Goal: Task Accomplishment & Management: Complete application form

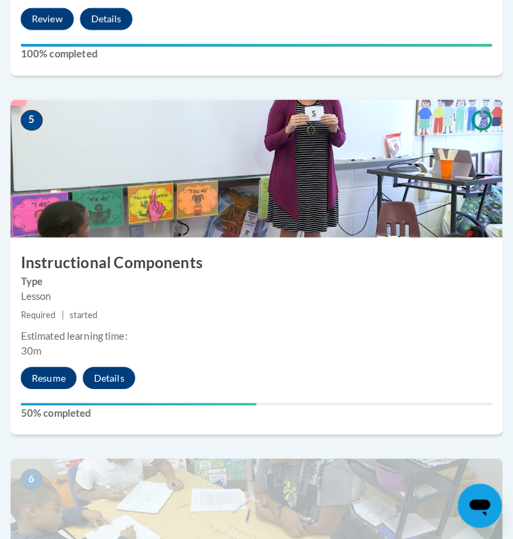
scroll to position [1761, 0]
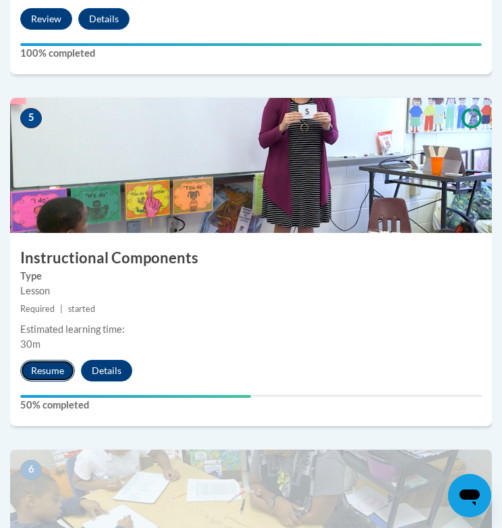
click at [54, 365] on button "Resume" at bounding box center [47, 371] width 55 height 22
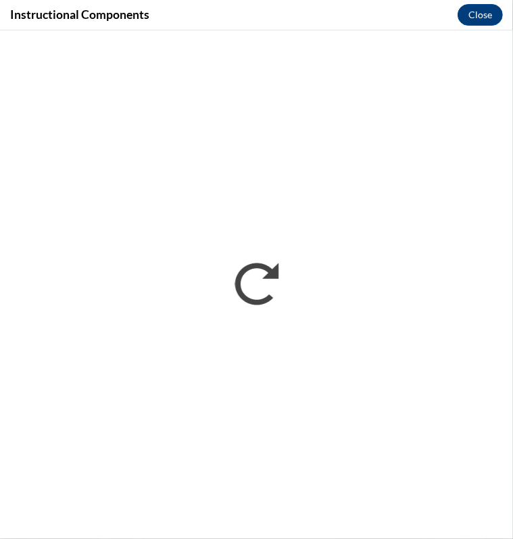
scroll to position [0, 0]
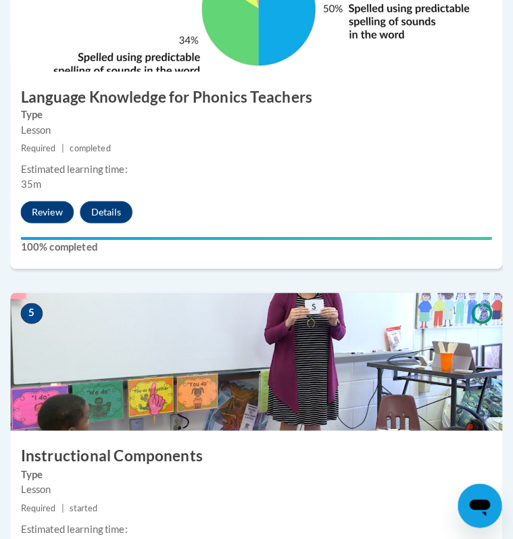
scroll to position [1850, 0]
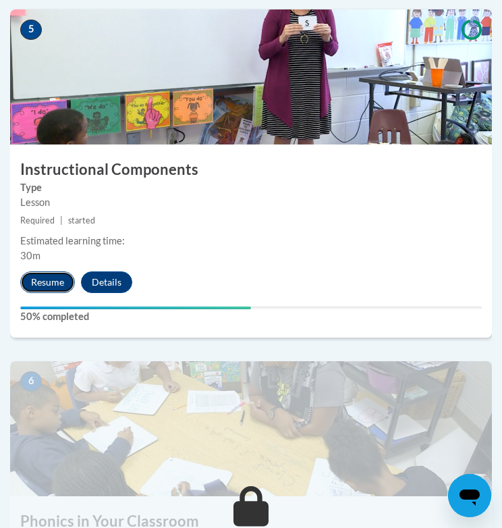
click at [46, 283] on button "Resume" at bounding box center [47, 282] width 55 height 22
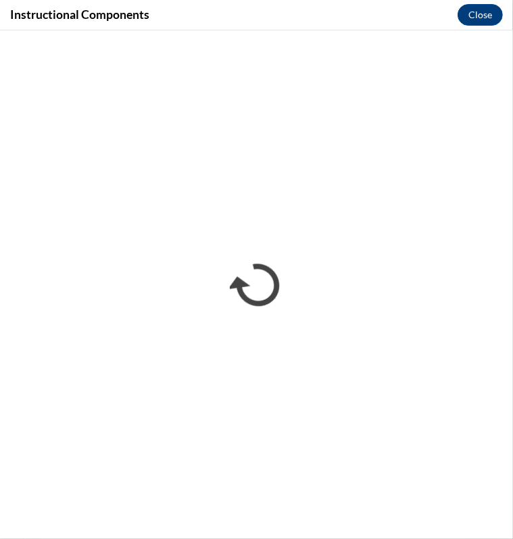
scroll to position [0, 0]
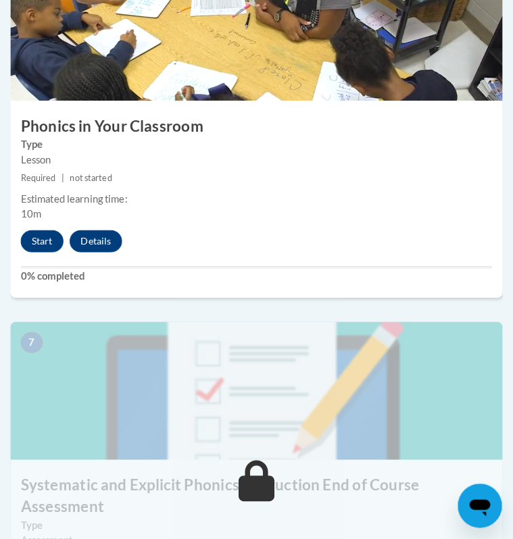
scroll to position [2248, 0]
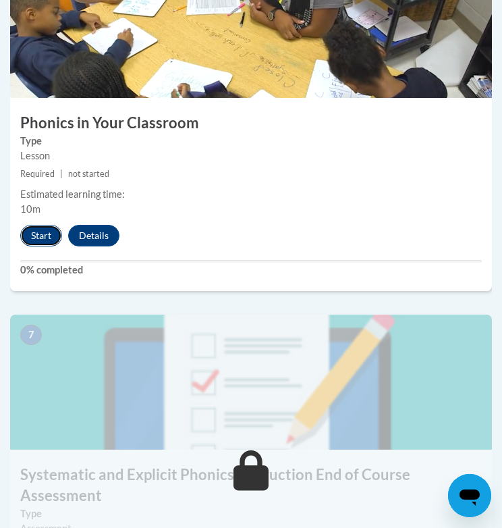
click at [30, 233] on button "Start" at bounding box center [41, 236] width 42 height 22
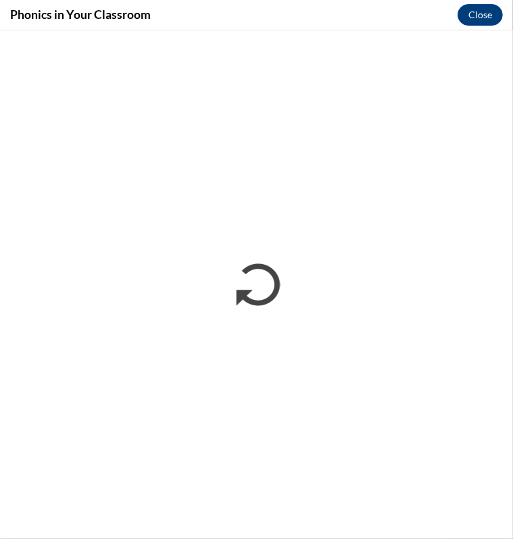
scroll to position [0, 0]
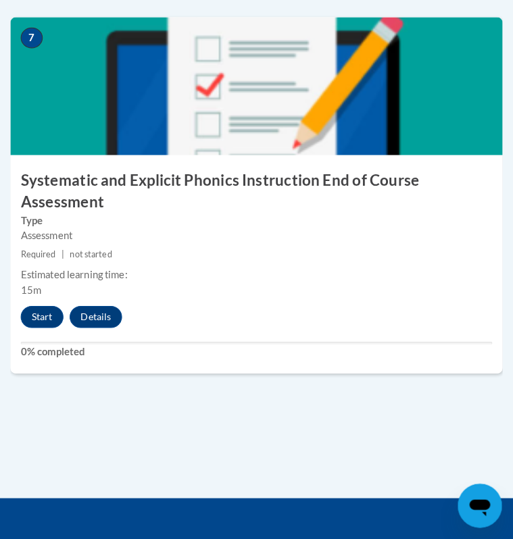
scroll to position [2493, 0]
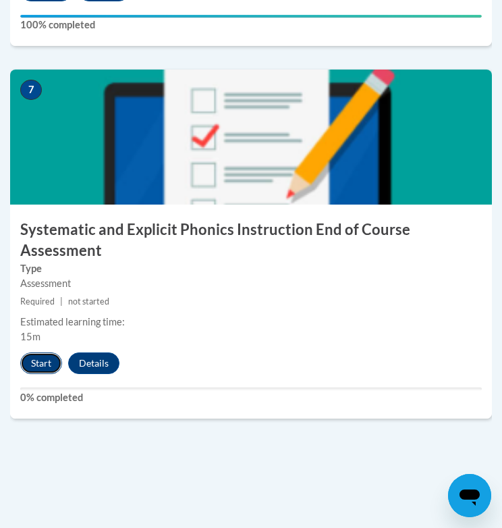
click at [42, 357] on button "Start" at bounding box center [41, 364] width 42 height 22
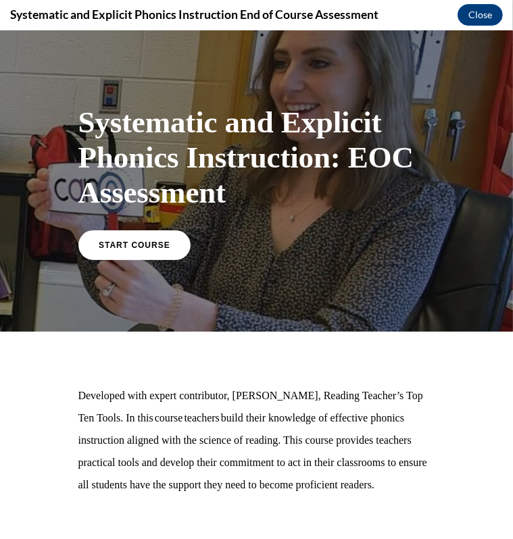
scroll to position [0, 0]
click at [122, 230] on link "START COURSE" at bounding box center [134, 243] width 118 height 31
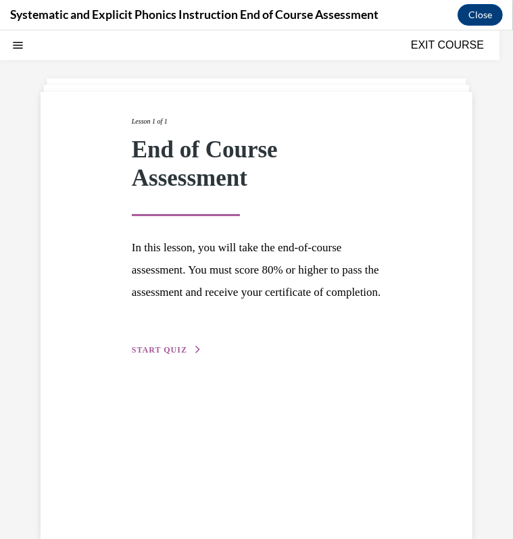
scroll to position [73, 0]
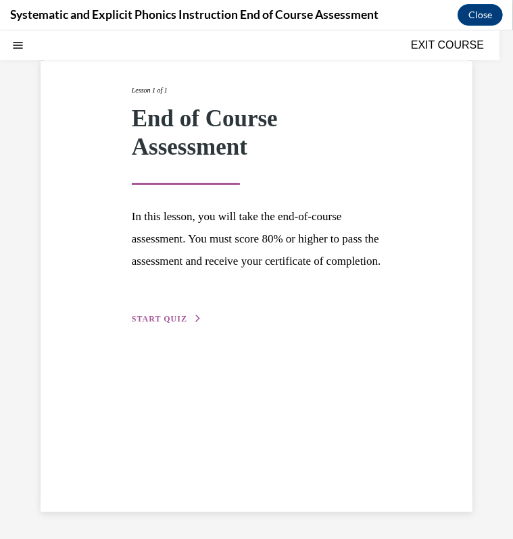
click at [157, 323] on span "START QUIZ" at bounding box center [159, 317] width 55 height 9
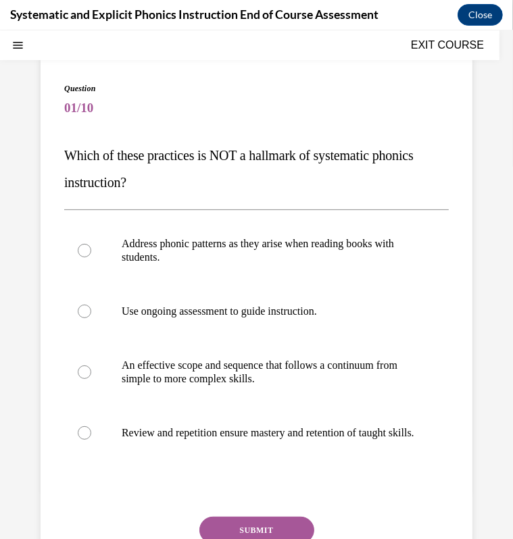
scroll to position [78, 0]
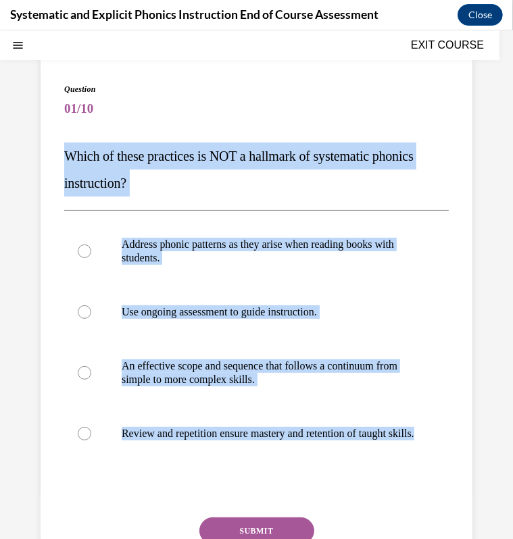
drag, startPoint x: 68, startPoint y: 151, endPoint x: 292, endPoint y: 482, distance: 400.3
click at [292, 482] on div "Question 01/10 Which of these practices is NOT a hallmark of systematic phonics…" at bounding box center [256, 354] width 384 height 545
copy div "Which of these practices is NOT a hallmark of systematic phonics instruction? A…"
click at [184, 254] on p "Address phonic patterns as they arise when reading books with students." at bounding box center [268, 250] width 293 height 27
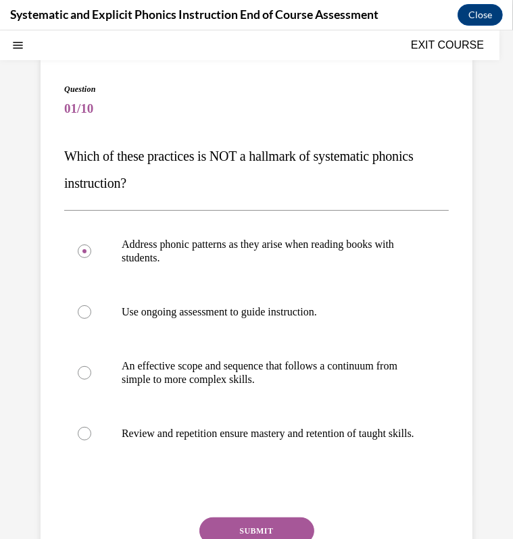
scroll to position [163, 0]
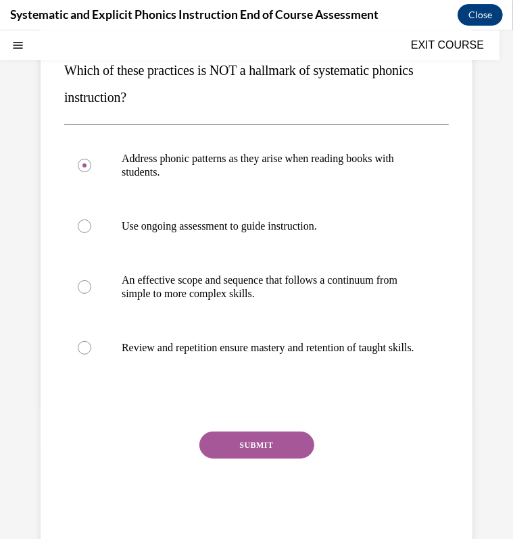
click at [238, 444] on button "SUBMIT" at bounding box center [256, 444] width 115 height 27
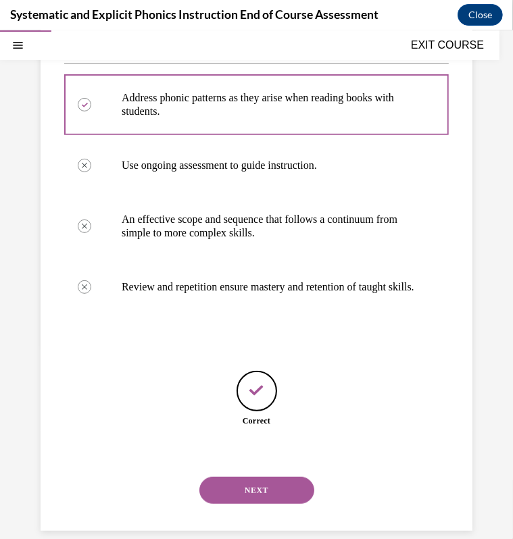
scroll to position [257, 0]
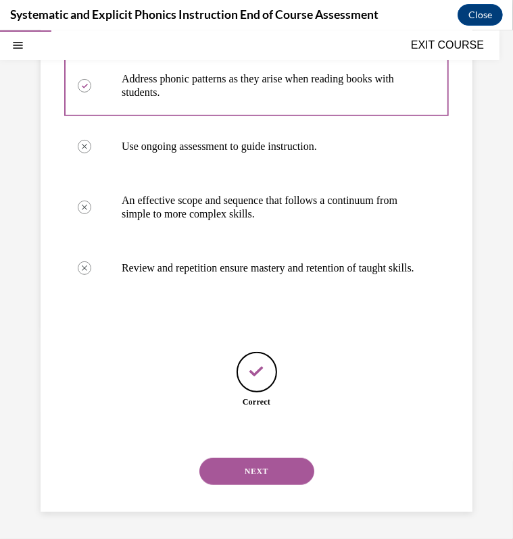
click at [247, 465] on button "NEXT" at bounding box center [256, 470] width 115 height 27
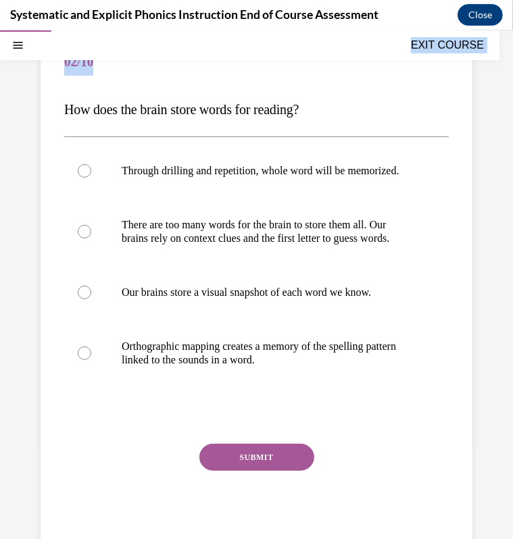
scroll to position [200, 0]
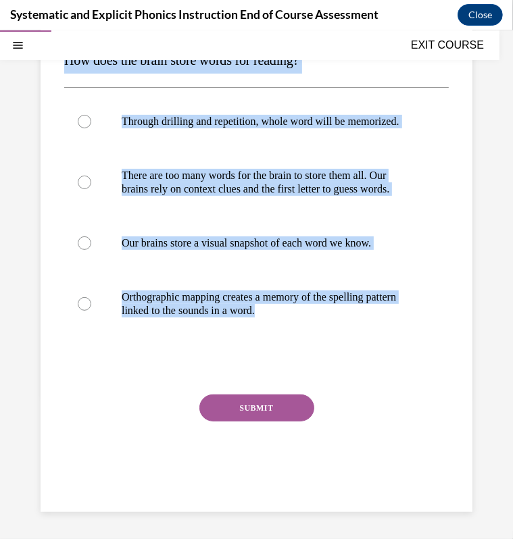
drag, startPoint x: 66, startPoint y: 238, endPoint x: 379, endPoint y: 359, distance: 335.9
click at [379, 359] on div "Question 02/10 How does the brain store words for reading? Through drilling and…" at bounding box center [256, 245] width 384 height 518
copy div "How does the brain store words for reading? Through drilling and repetition, wh…"
click at [132, 278] on div at bounding box center [256, 303] width 384 height 68
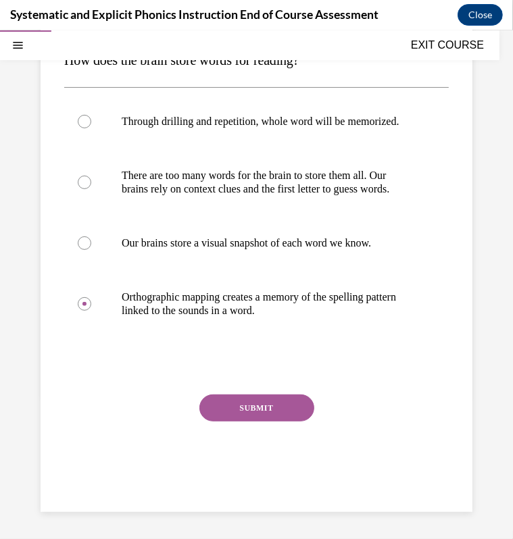
click at [227, 413] on button "SUBMIT" at bounding box center [256, 407] width 115 height 27
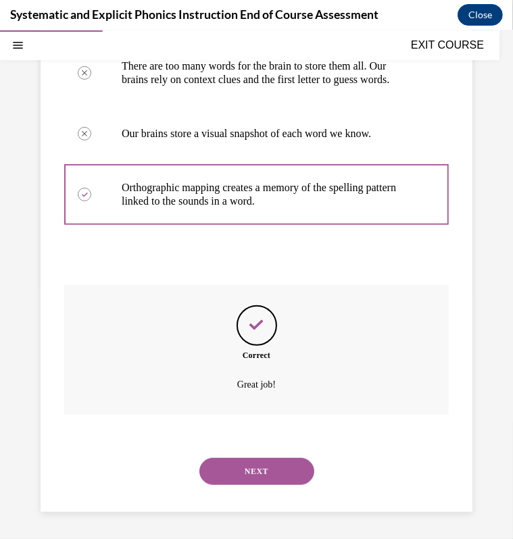
scroll to position [310, 0]
click at [245, 467] on button "NEXT" at bounding box center [256, 470] width 115 height 27
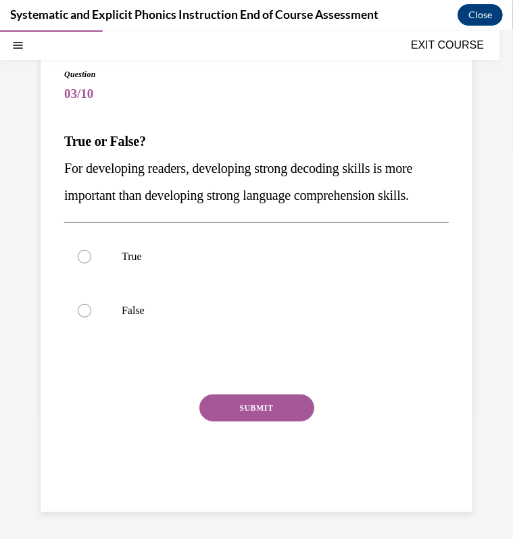
scroll to position [92, 0]
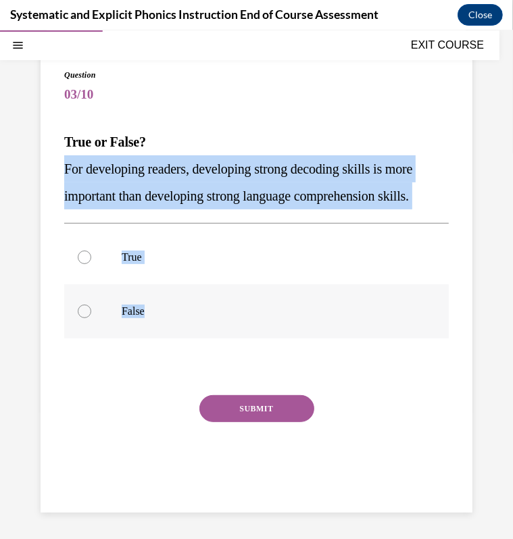
drag, startPoint x: 60, startPoint y: 163, endPoint x: 180, endPoint y: 315, distance: 193.3
click at [180, 315] on div "Question 03/10 True or False? For developing readers, developing strong decodin…" at bounding box center [257, 276] width 432 height 471
copy div "For developing readers, developing strong decoding skills is more important tha…"
click at [97, 303] on div at bounding box center [256, 311] width 384 height 54
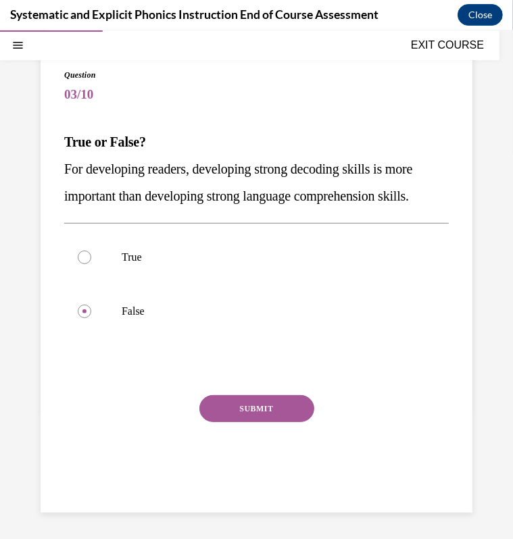
click at [240, 397] on button "SUBMIT" at bounding box center [256, 407] width 115 height 27
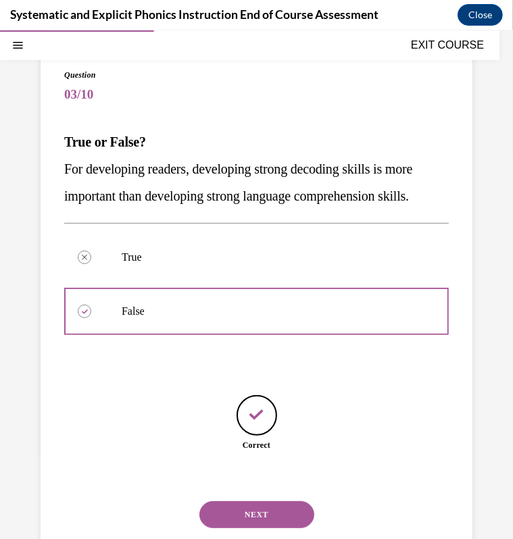
scroll to position [135, 0]
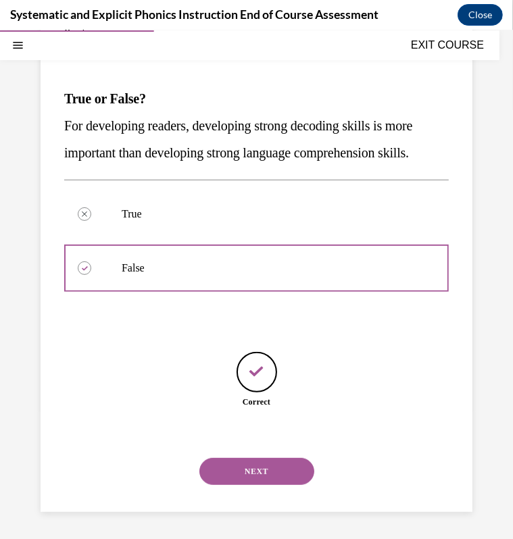
click at [257, 489] on div "NEXT" at bounding box center [256, 471] width 384 height 54
click at [243, 473] on button "NEXT" at bounding box center [256, 470] width 115 height 27
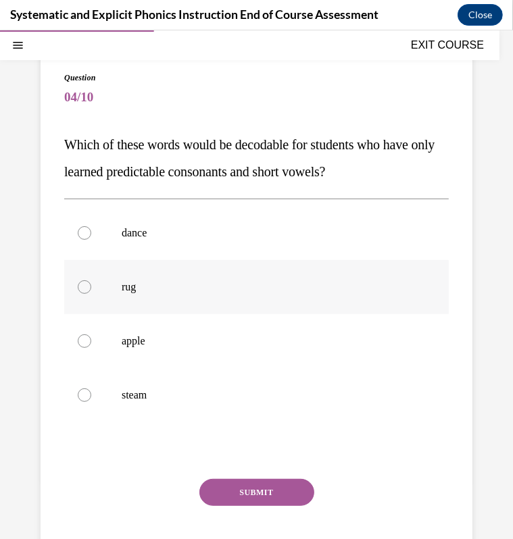
scroll to position [109, 0]
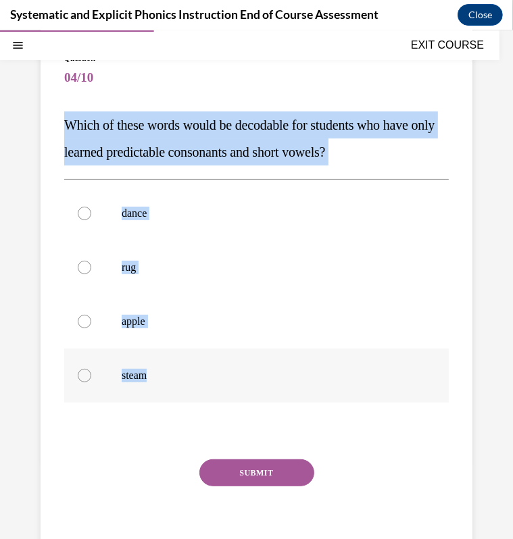
drag, startPoint x: 59, startPoint y: 104, endPoint x: 181, endPoint y: 381, distance: 302.7
click at [181, 381] on div "Question 04/10 Which of these words would be decodable for students who have on…" at bounding box center [257, 300] width 432 height 552
copy div "Which of these words would be decodable for students who have only learned pred…"
click at [80, 281] on div at bounding box center [256, 267] width 384 height 54
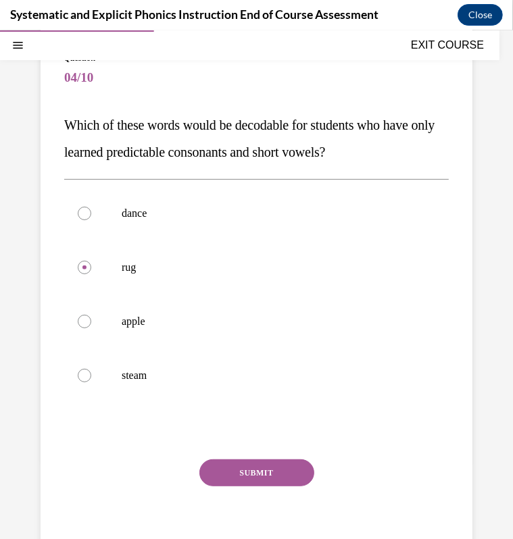
click at [231, 480] on button "SUBMIT" at bounding box center [256, 472] width 115 height 27
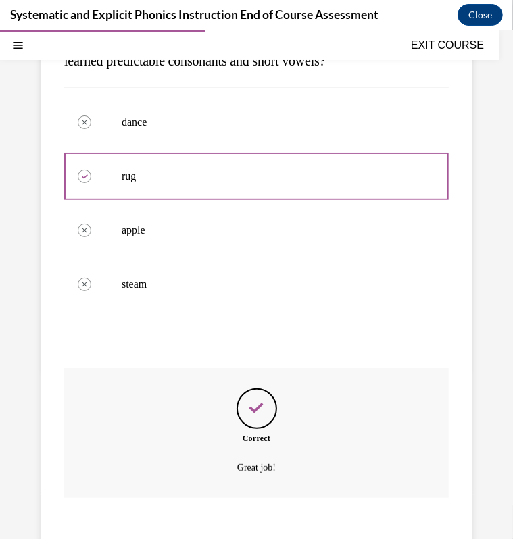
scroll to position [283, 0]
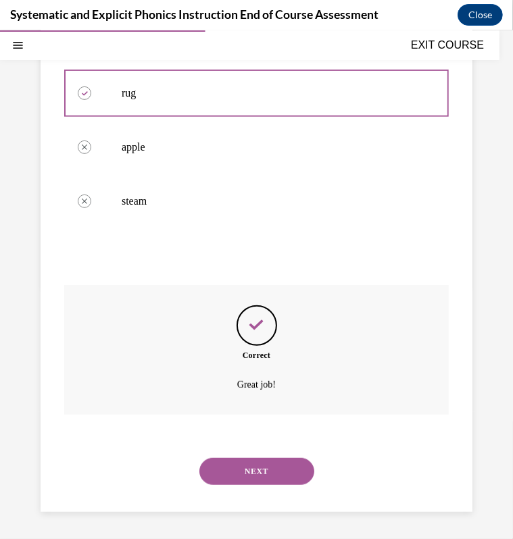
click at [234, 467] on button "NEXT" at bounding box center [256, 470] width 115 height 27
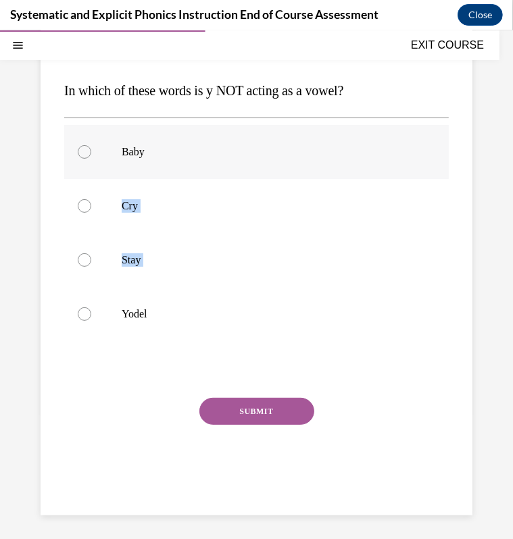
scroll to position [146, 0]
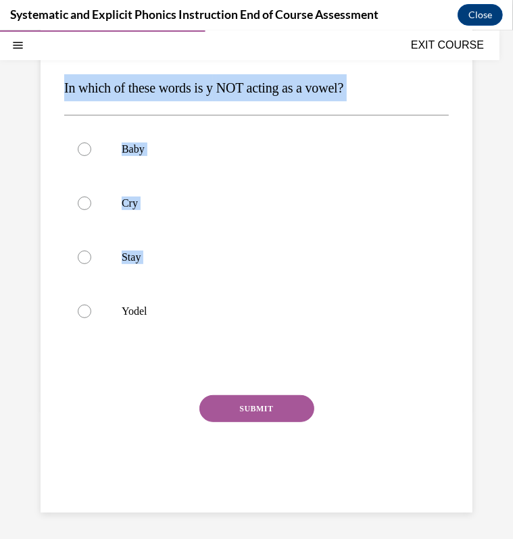
drag, startPoint x: 251, startPoint y: 363, endPoint x: 41, endPoint y: 84, distance: 349.2
click at [41, 84] on div "Question 05/10 In which of these words is y NOT acting as a vowel? Baby Cry Sta…" at bounding box center [257, 249] width 432 height 525
click at [215, 86] on span "In which of these words is y NOT acting as a vowel?" at bounding box center [203, 87] width 279 height 15
drag, startPoint x: 65, startPoint y: 80, endPoint x: 178, endPoint y: 312, distance: 258.5
click at [178, 312] on div "Question 05/10 In which of these words is y NOT acting as a vowel? Baby Cry Sta…" at bounding box center [256, 259] width 384 height 491
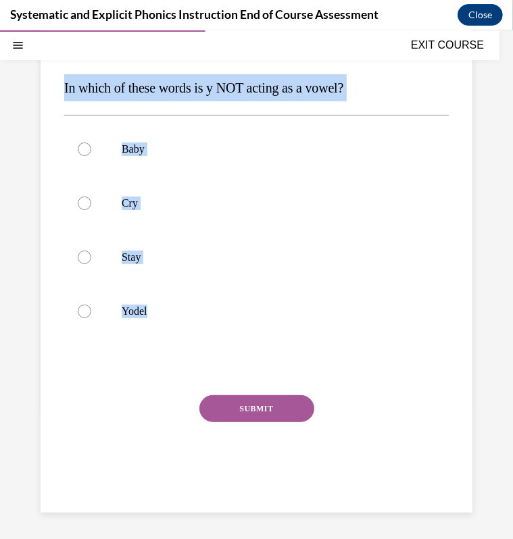
copy div "In which of these words is y NOT acting as a vowel? Baby Cry Stay Yodel"
click at [78, 318] on div at bounding box center [256, 311] width 384 height 54
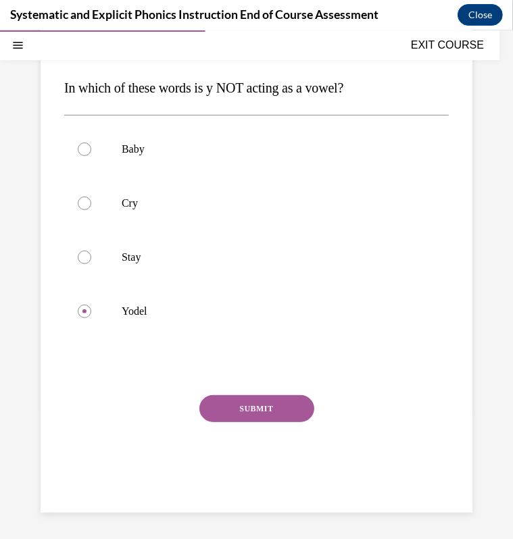
click at [274, 411] on button "SUBMIT" at bounding box center [256, 407] width 115 height 27
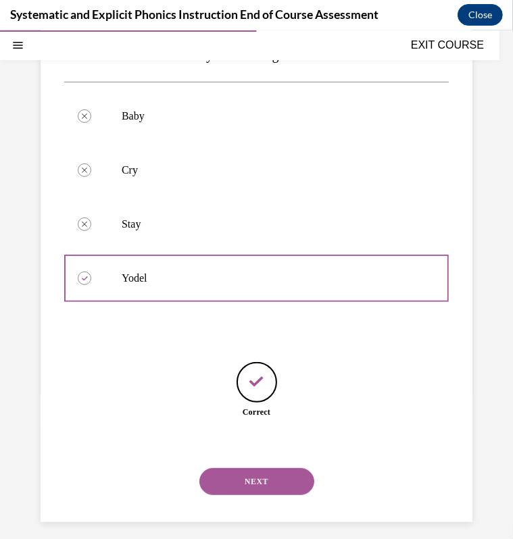
scroll to position [189, 0]
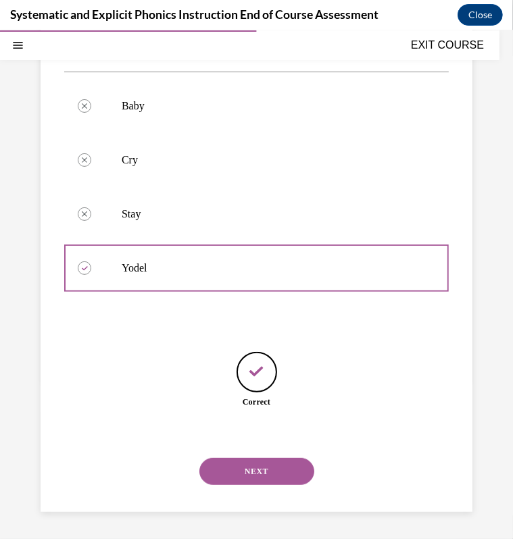
click at [230, 471] on button "NEXT" at bounding box center [256, 470] width 115 height 27
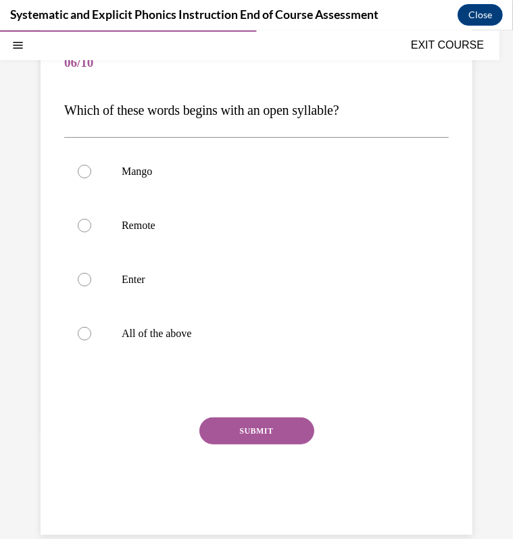
scroll to position [146, 0]
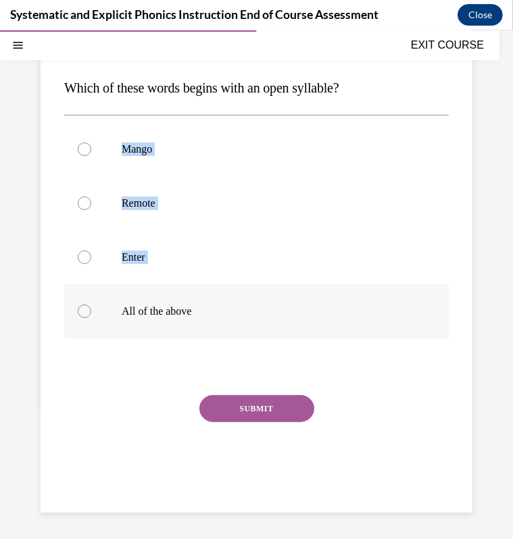
drag, startPoint x: 59, startPoint y: 113, endPoint x: 278, endPoint y: 323, distance: 302.8
click at [278, 323] on div "Question 06/10 Which of these words begins with an open syllable? Mango Remote …" at bounding box center [257, 249] width 432 height 525
click at [278, 323] on div at bounding box center [256, 311] width 384 height 54
click at [403, 362] on div at bounding box center [256, 366] width 384 height 16
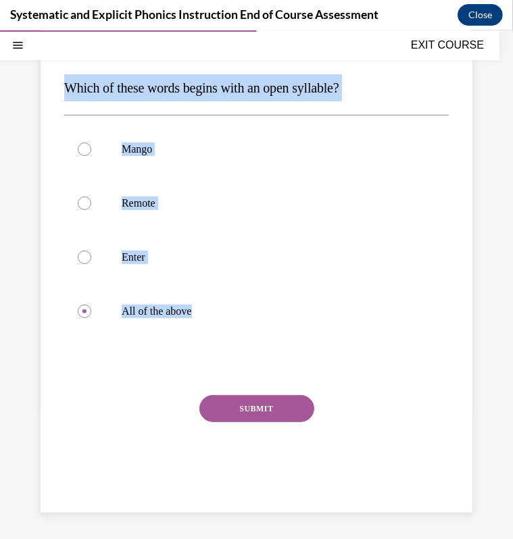
drag, startPoint x: 403, startPoint y: 362, endPoint x: 65, endPoint y: 97, distance: 429.1
click at [65, 97] on div "Question 06/10 Which of these words begins with an open syllable? Mango Remote …" at bounding box center [256, 259] width 384 height 491
copy div "Which of these words begins with an open syllable? Mango Remote Enter All of th…"
click at [250, 420] on button "SUBMIT" at bounding box center [256, 407] width 115 height 27
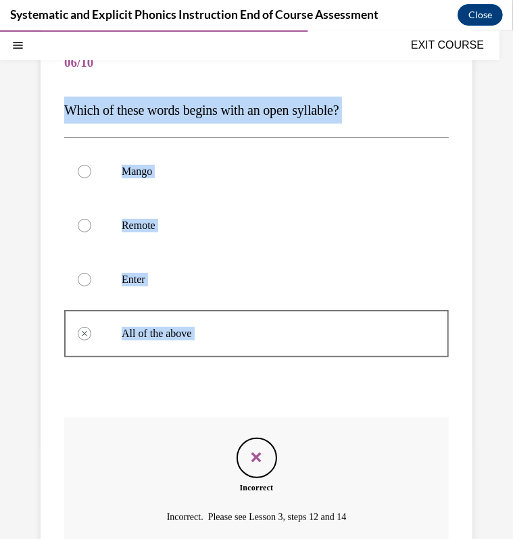
scroll to position [124, 0]
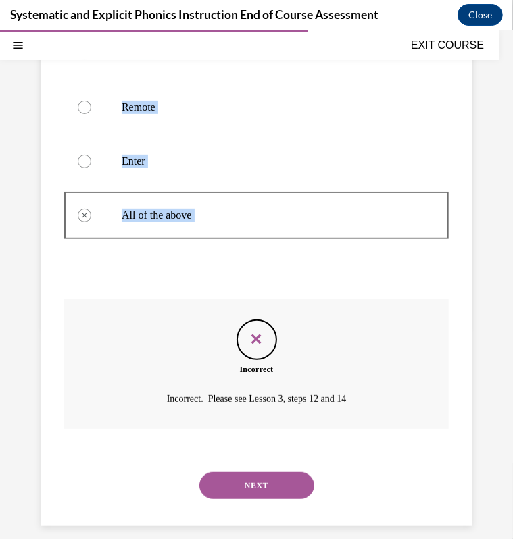
click at [231, 492] on button "NEXT" at bounding box center [256, 484] width 115 height 27
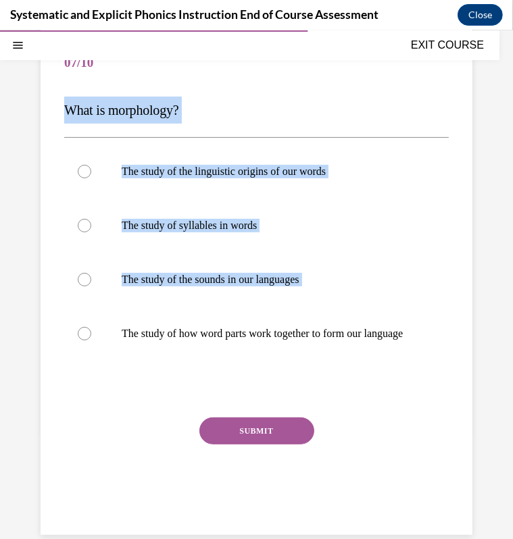
drag, startPoint x: 286, startPoint y: 366, endPoint x: 29, endPoint y: 92, distance: 376.0
click at [29, 92] on div "Question 07/10 What is morphology? The study of the linguistic origins of our w…" at bounding box center [256, 255] width 513 height 613
drag, startPoint x: 29, startPoint y: 92, endPoint x: 77, endPoint y: 109, distance: 51.1
click at [77, 109] on span "What is morphology?" at bounding box center [121, 109] width 115 height 15
click at [51, 105] on div "Question 07/10 What is morphology? The study of the linguistic origins of our w…" at bounding box center [257, 271] width 432 height 525
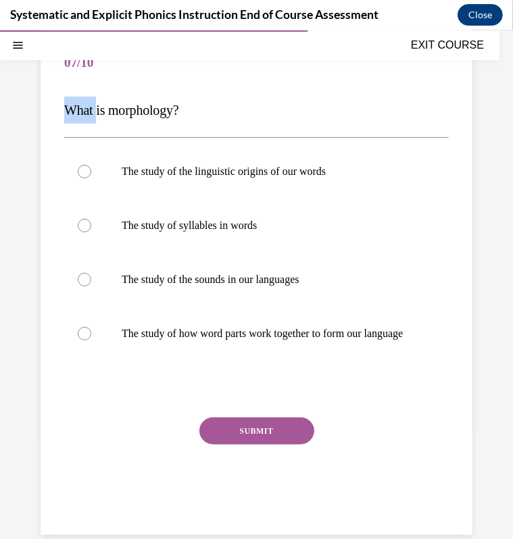
click at [51, 105] on div "Question 07/10 What is morphology? The study of the linguistic origins of our w…" at bounding box center [257, 271] width 432 height 525
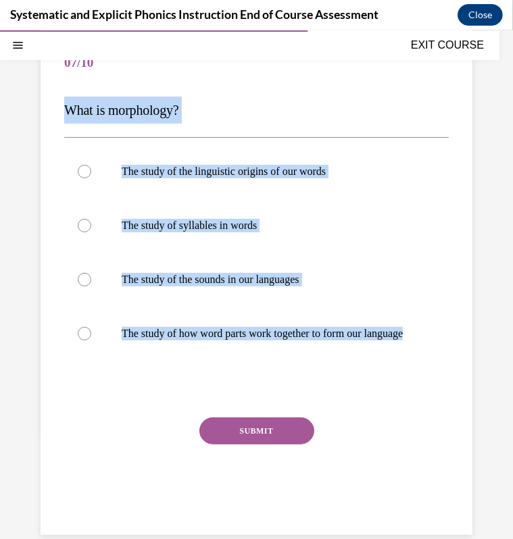
drag, startPoint x: 120, startPoint y: 383, endPoint x: 49, endPoint y: 112, distance: 279.9
click at [49, 112] on div "Question 07/10 What is morphology? The study of the linguistic origins of our w…" at bounding box center [257, 271] width 432 height 525
copy div "What is morphology? The study of the linguistic origins of our words The study …"
click at [143, 360] on div at bounding box center [256, 333] width 384 height 54
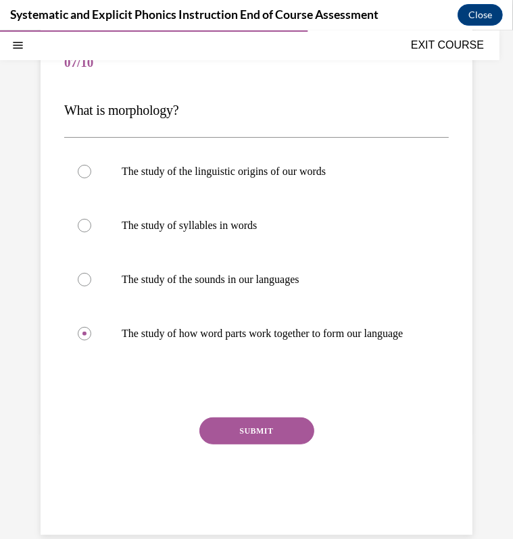
click at [203, 423] on div "Question 07/10 What is morphology? The study of the linguistic origins of our w…" at bounding box center [256, 281] width 384 height 491
drag, startPoint x: 203, startPoint y: 423, endPoint x: 207, endPoint y: 435, distance: 12.8
click at [207, 435] on div "Question 07/10 What is morphology? The study of the linguistic origins of our w…" at bounding box center [256, 281] width 384 height 491
click at [207, 435] on button "SUBMIT" at bounding box center [256, 430] width 115 height 27
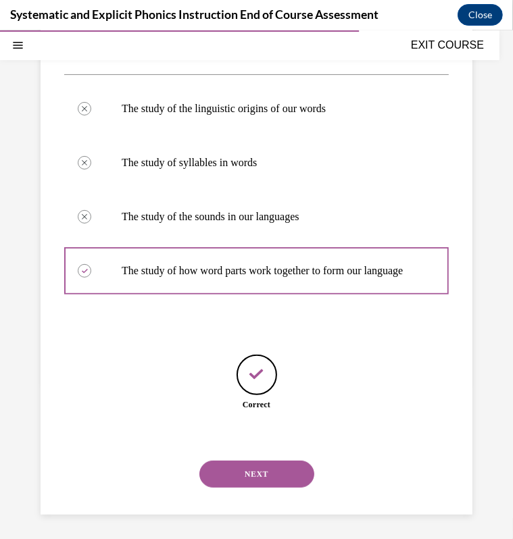
scroll to position [203, 0]
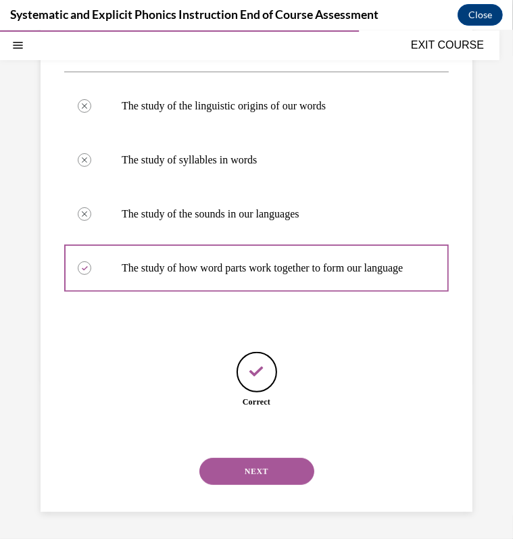
click at [240, 466] on button "NEXT" at bounding box center [256, 470] width 115 height 27
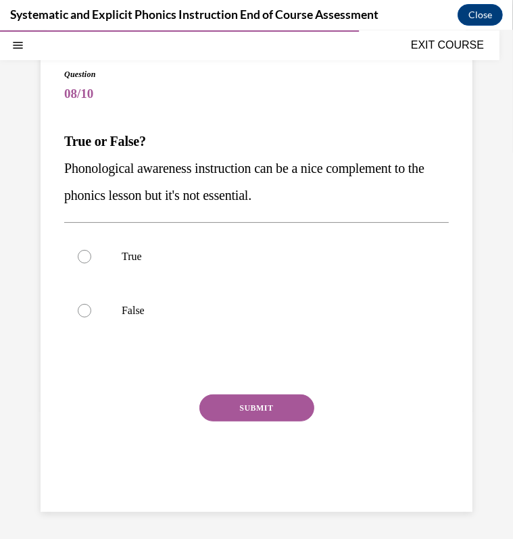
scroll to position [92, 0]
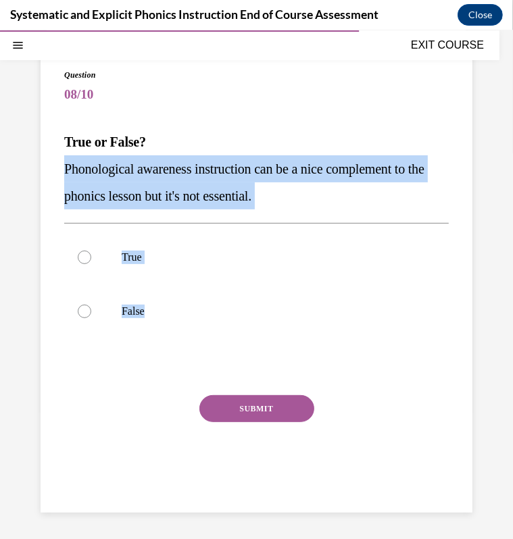
drag, startPoint x: 275, startPoint y: 315, endPoint x: 62, endPoint y: 165, distance: 260.3
click at [62, 165] on div "Question 08/10 True or False? Phonological awareness instruction can be a nice …" at bounding box center [257, 276] width 432 height 471
copy div "Phonological awareness instruction can be a nice complement to the phonics less…"
click at [145, 319] on div at bounding box center [256, 311] width 384 height 54
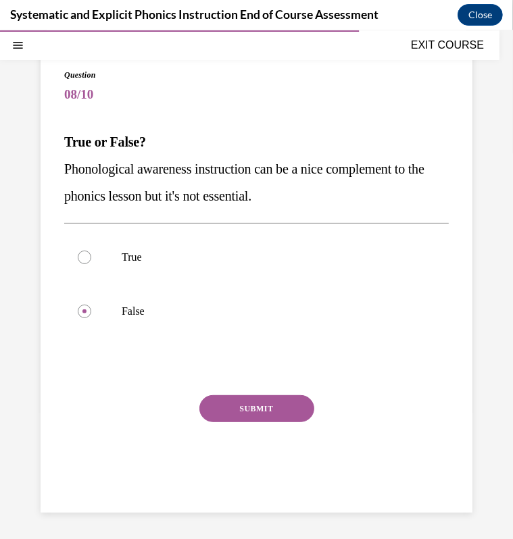
click at [211, 383] on div "Question 08/10 True or False? Phonological awareness instruction can be a nice …" at bounding box center [256, 286] width 384 height 437
click at [228, 403] on button "SUBMIT" at bounding box center [256, 407] width 115 height 27
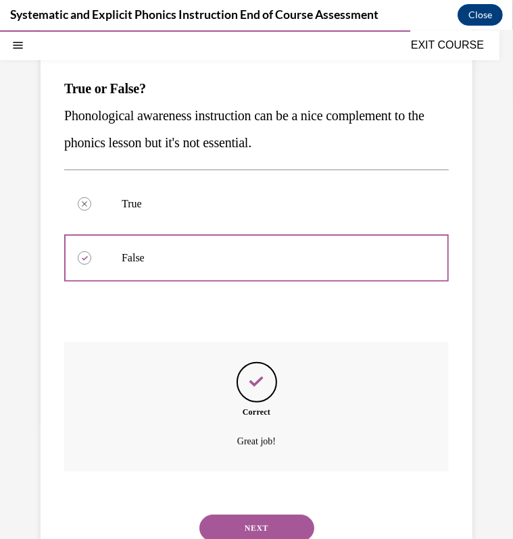
scroll to position [202, 0]
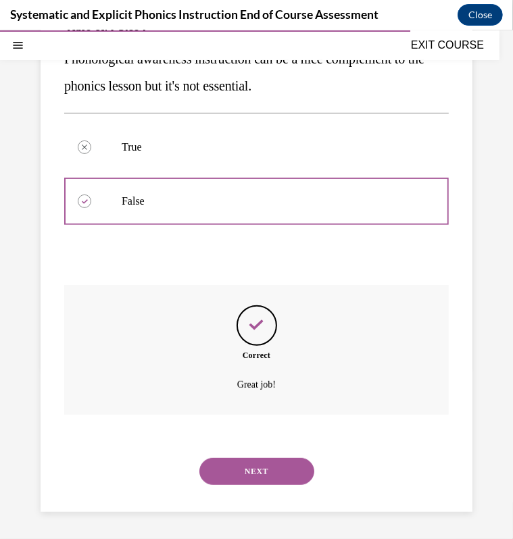
click at [243, 466] on button "NEXT" at bounding box center [256, 470] width 115 height 27
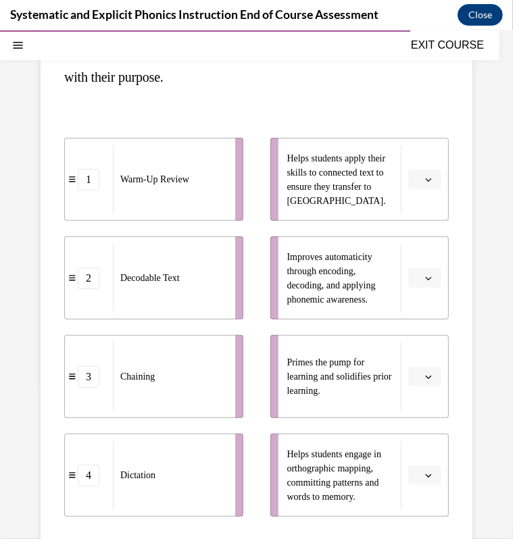
scroll to position [185, 0]
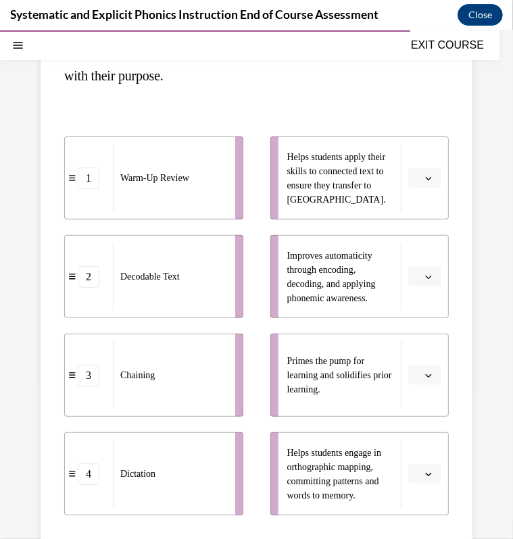
click at [425, 177] on icon "button" at bounding box center [428, 177] width 6 height 3
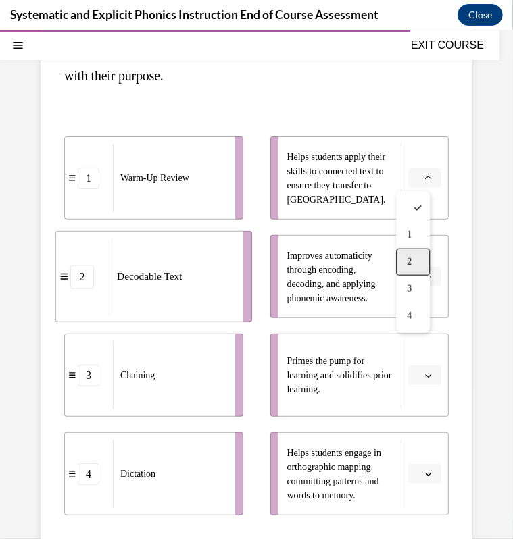
click at [405, 250] on div "2" at bounding box center [413, 261] width 34 height 27
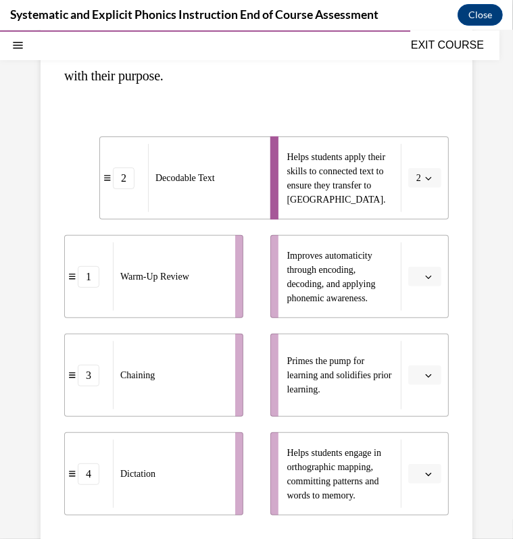
click at [408, 175] on button "2" at bounding box center [424, 177] width 33 height 20
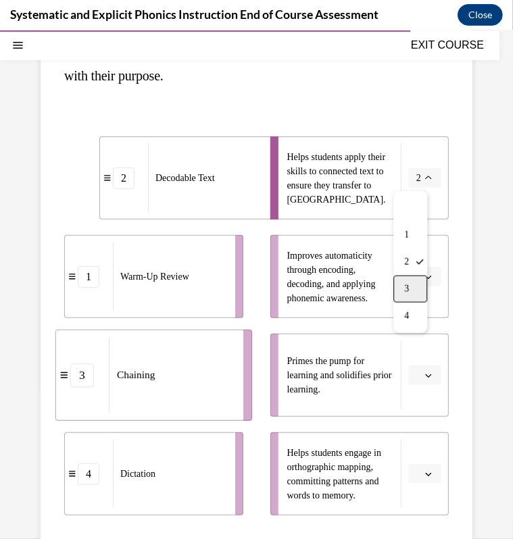
click at [402, 276] on div "3" at bounding box center [410, 288] width 34 height 27
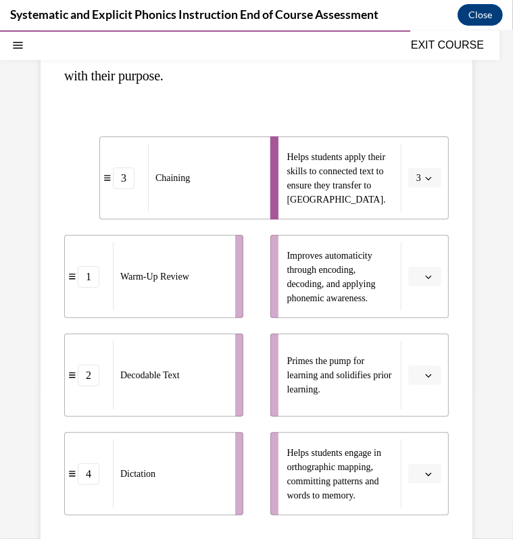
click at [408, 276] on button "button" at bounding box center [424, 276] width 33 height 20
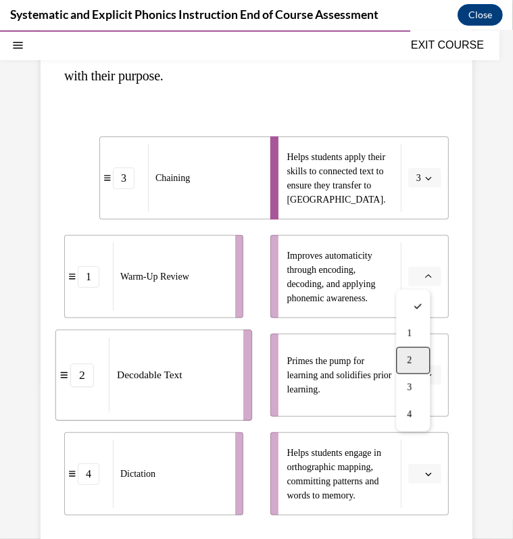
click at [403, 357] on div "2" at bounding box center [413, 359] width 34 height 27
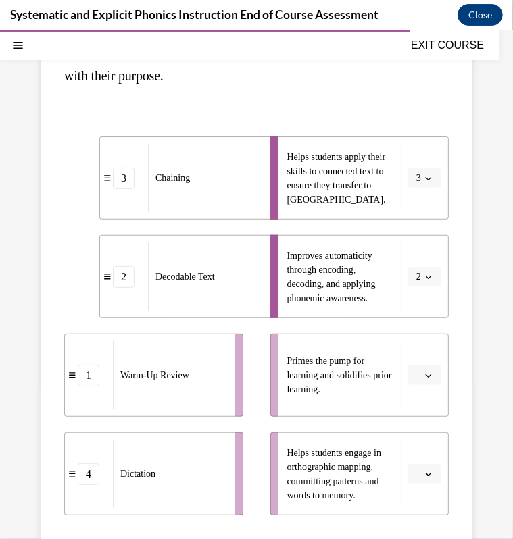
click at [408, 380] on button "button" at bounding box center [424, 375] width 33 height 20
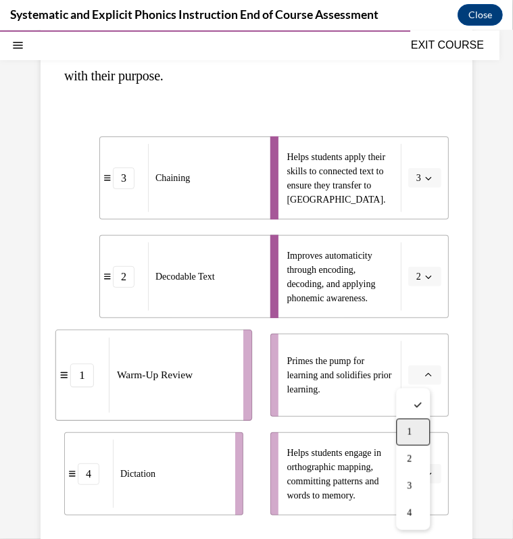
click at [404, 428] on div "1" at bounding box center [413, 431] width 34 height 27
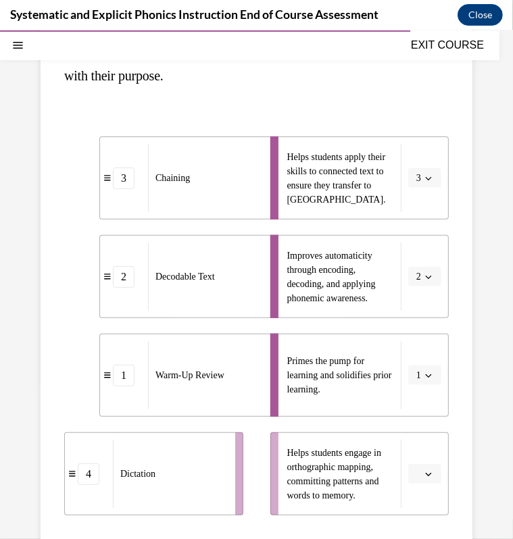
click at [411, 488] on li "Helps students engage in orthographic mapping, committing patterns and words to…" at bounding box center [359, 473] width 179 height 83
click at [412, 474] on button "button" at bounding box center [424, 473] width 33 height 20
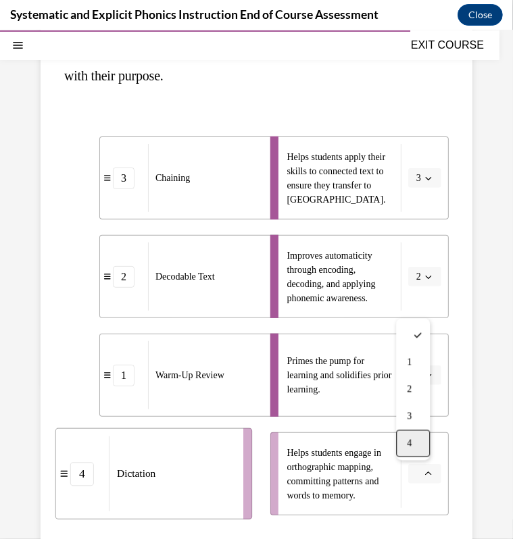
click at [410, 432] on div "4" at bounding box center [413, 443] width 34 height 27
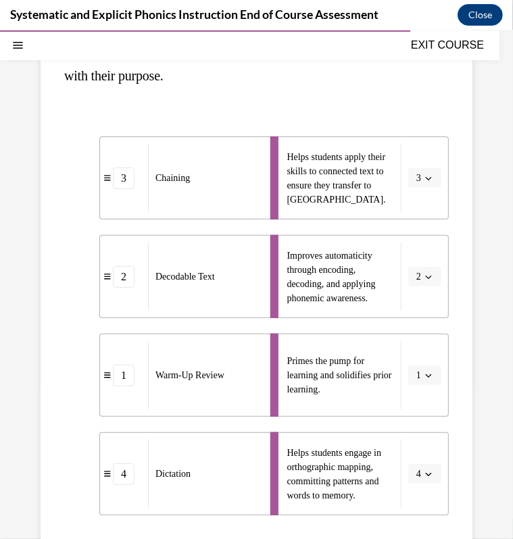
scroll to position [265, 0]
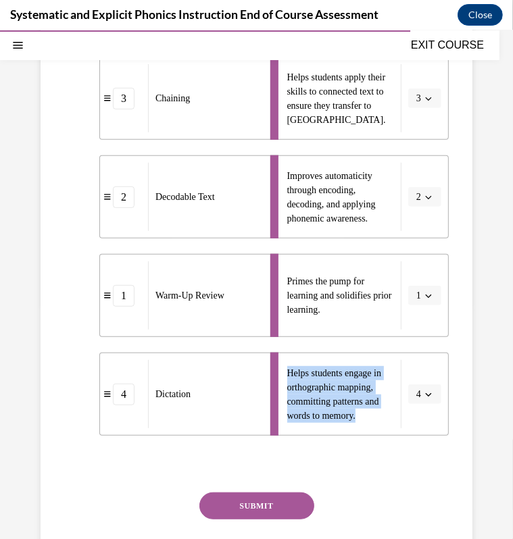
drag, startPoint x: 410, startPoint y: 432, endPoint x: 260, endPoint y: 348, distance: 171.7
click at [260, 348] on ul "Helps students apply their skills to connected text to ensure they transfer to …" at bounding box center [353, 245] width 192 height 379
copy span "Helps students engage in orthographic mapping, committing patterns and words to…"
click at [199, 497] on button "SUBMIT" at bounding box center [256, 505] width 115 height 27
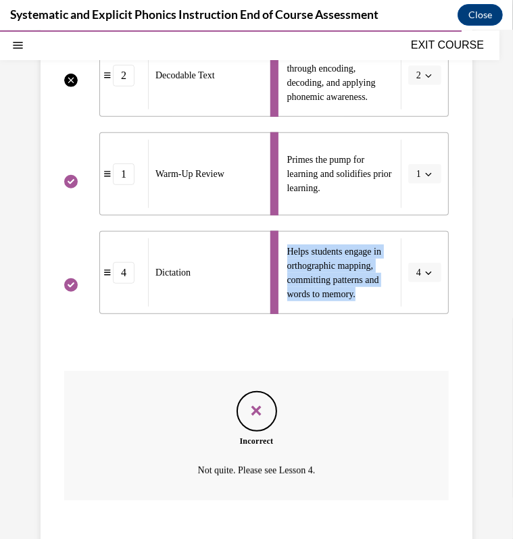
scroll to position [415, 0]
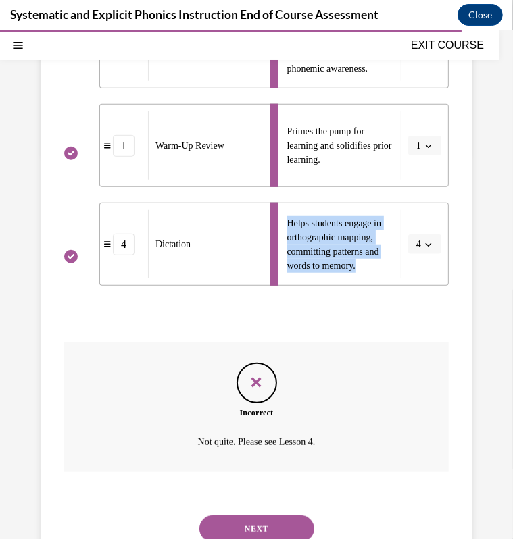
click at [267, 527] on button "NEXT" at bounding box center [256, 528] width 115 height 27
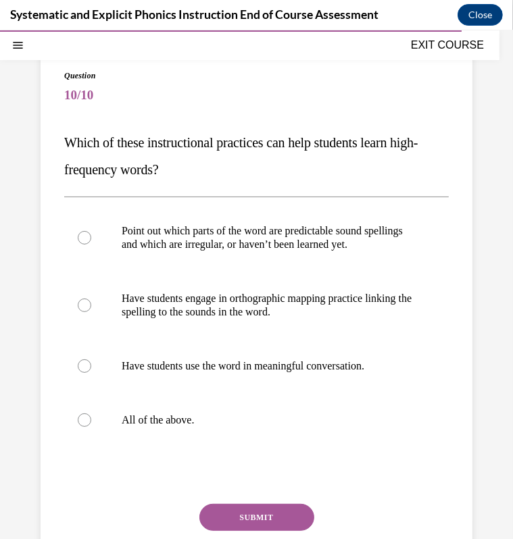
scroll to position [92, 0]
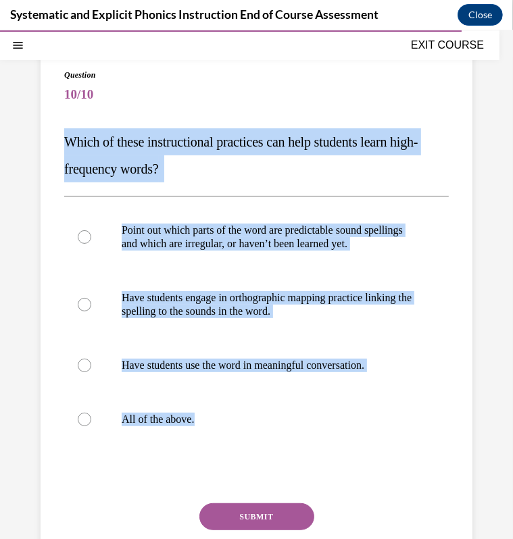
drag, startPoint x: 411, startPoint y: 475, endPoint x: 53, endPoint y: 132, distance: 495.3
click at [53, 132] on div "Question 10/10 Which of these instructional practices can help students learn h…" at bounding box center [257, 330] width 432 height 579
copy div "Which of these instructional practices can help students learn high-frequency w…"
click at [134, 418] on div at bounding box center [256, 419] width 384 height 54
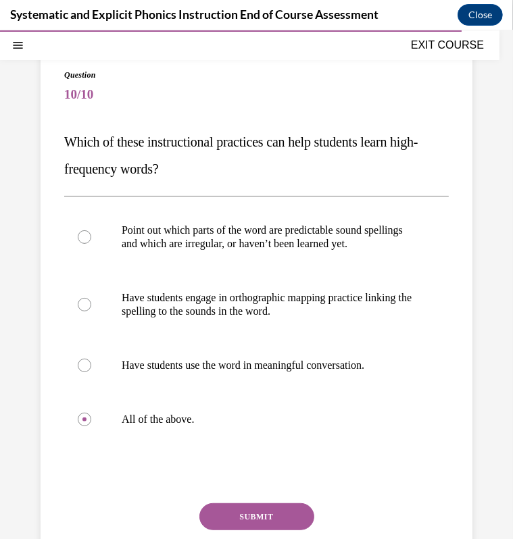
click at [203, 521] on button "SUBMIT" at bounding box center [256, 515] width 115 height 27
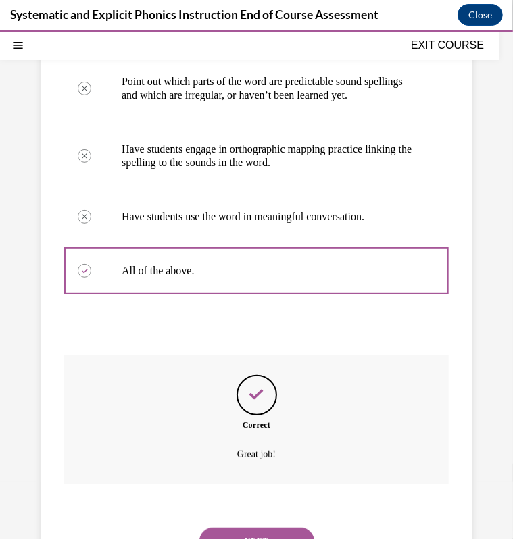
scroll to position [323, 0]
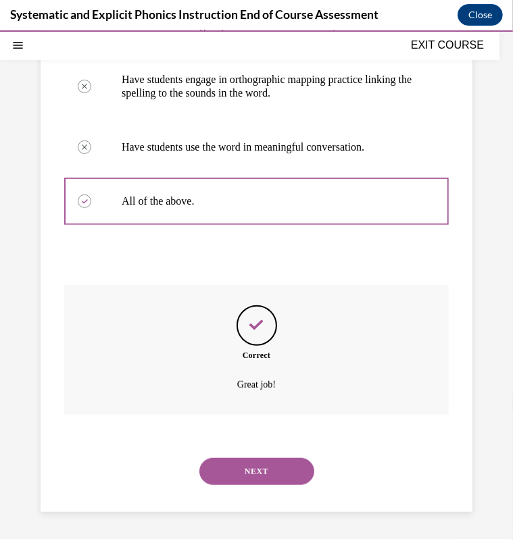
click at [244, 475] on button "NEXT" at bounding box center [256, 470] width 115 height 27
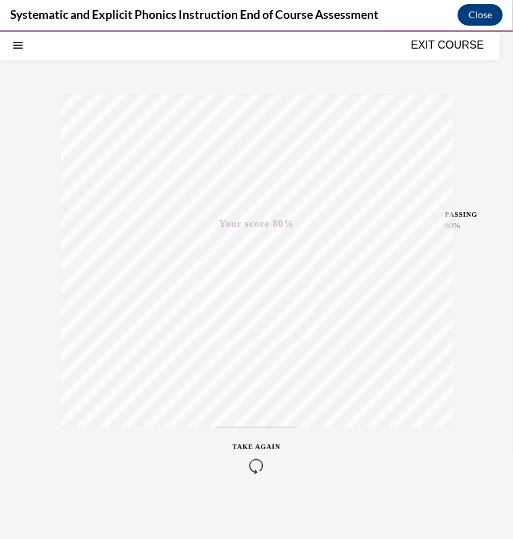
scroll to position [165, 0]
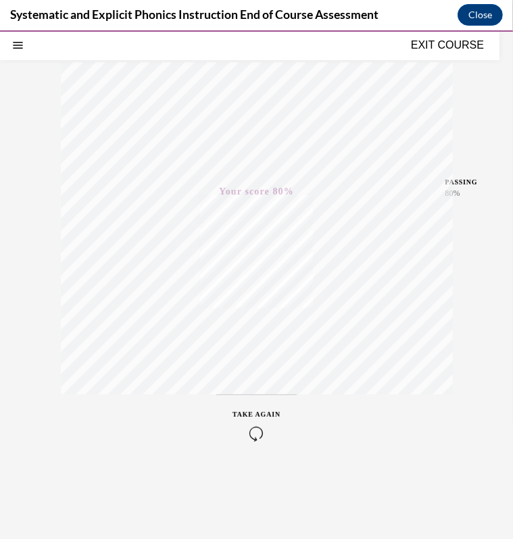
click at [250, 419] on div "TAKE AGAIN" at bounding box center [256, 425] width 48 height 32
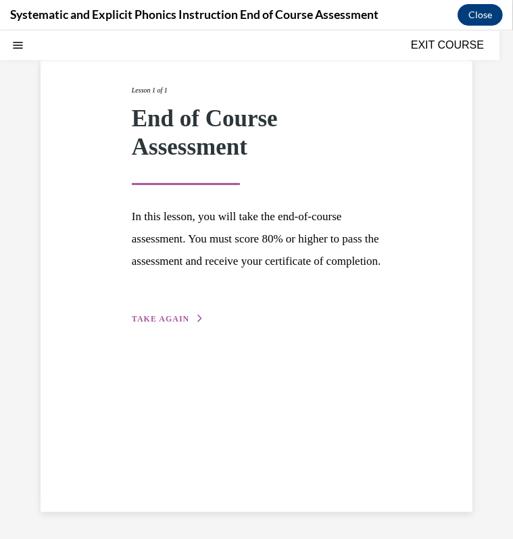
click at [161, 323] on span "TAKE AGAIN" at bounding box center [160, 317] width 57 height 9
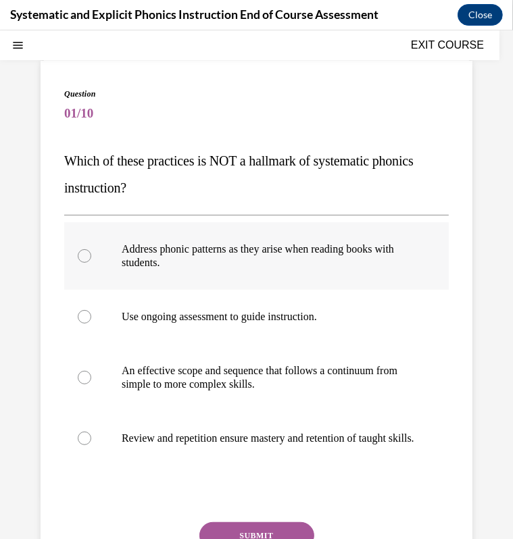
click at [162, 286] on div at bounding box center [256, 256] width 384 height 68
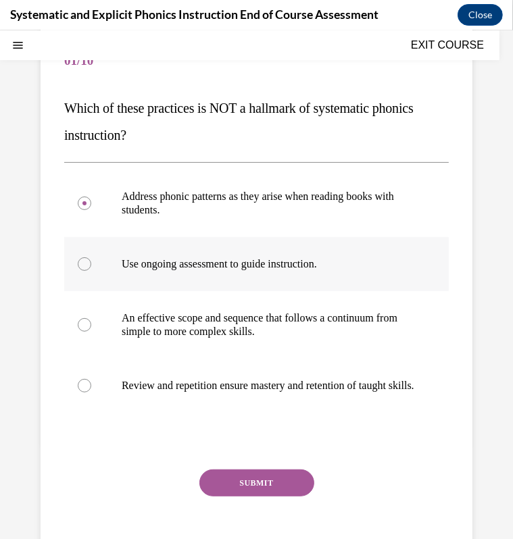
scroll to position [129, 0]
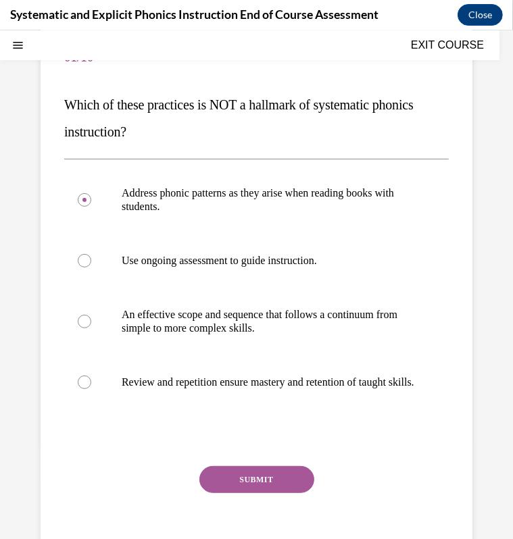
click at [235, 489] on button "SUBMIT" at bounding box center [256, 478] width 115 height 27
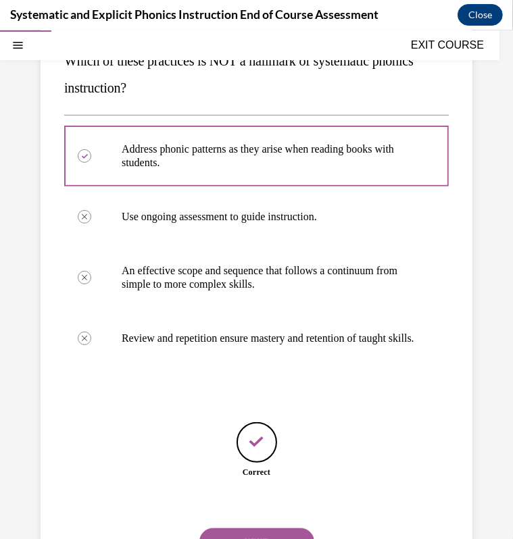
scroll to position [257, 0]
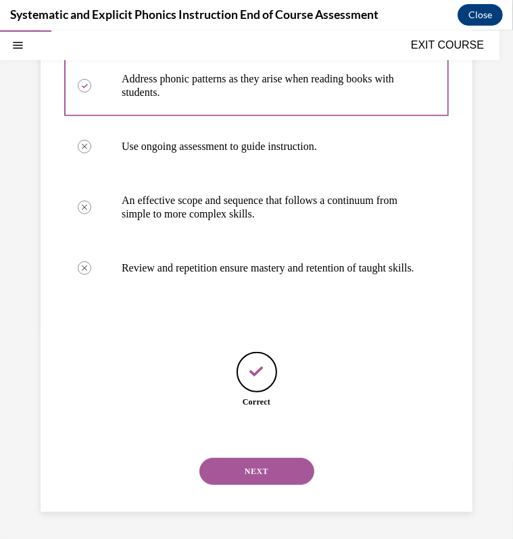
click at [235, 489] on div "NEXT" at bounding box center [256, 471] width 384 height 54
click at [234, 480] on button "NEXT" at bounding box center [256, 470] width 115 height 27
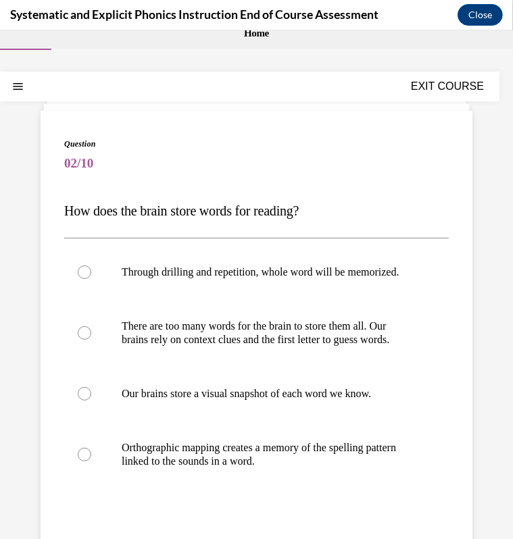
scroll to position [26, 0]
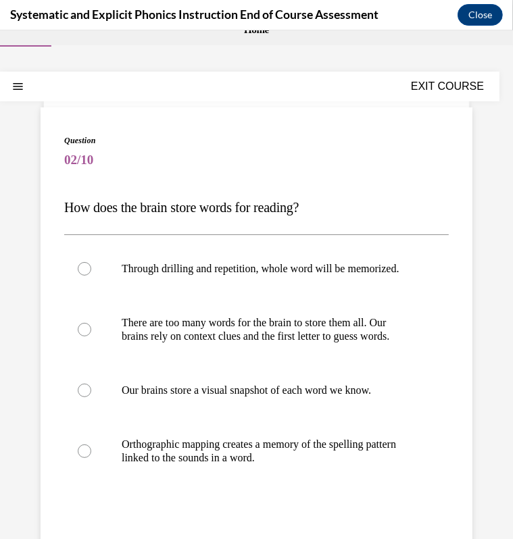
click at [234, 464] on p "Orthographic mapping creates a memory of the spelling pattern linked to the sou…" at bounding box center [268, 450] width 293 height 27
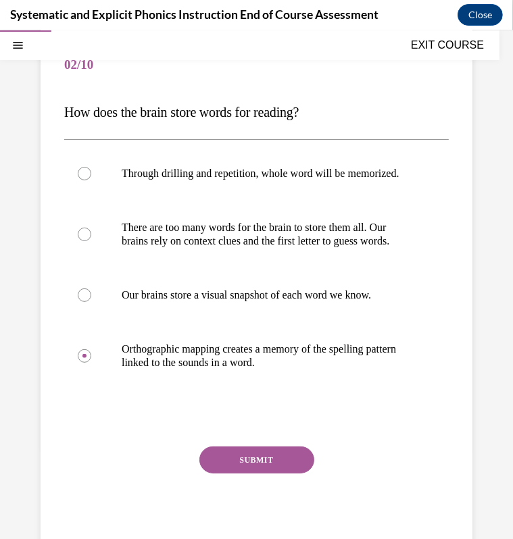
click at [234, 473] on button "SUBMIT" at bounding box center [256, 459] width 115 height 27
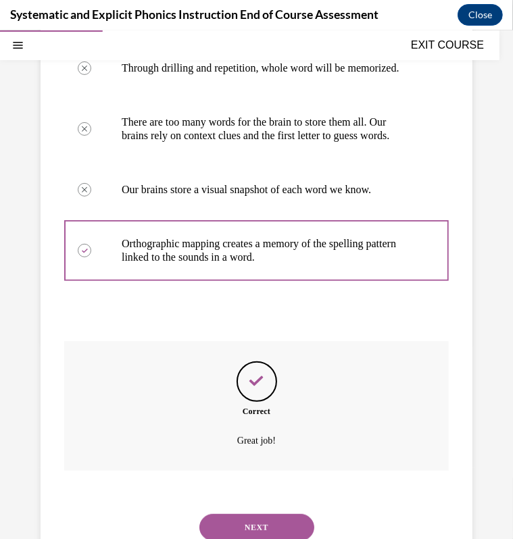
scroll to position [310, 0]
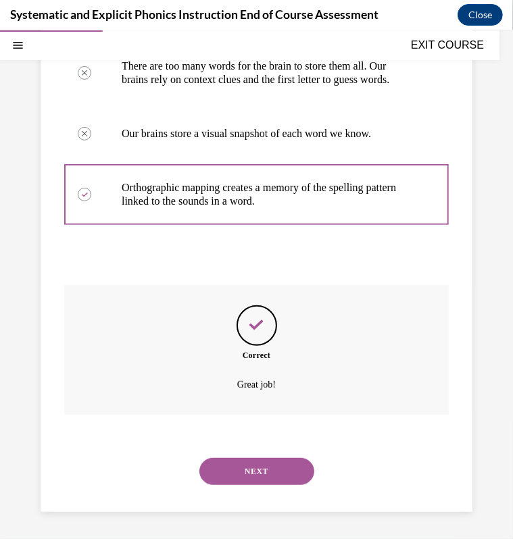
click at [234, 480] on button "NEXT" at bounding box center [256, 470] width 115 height 27
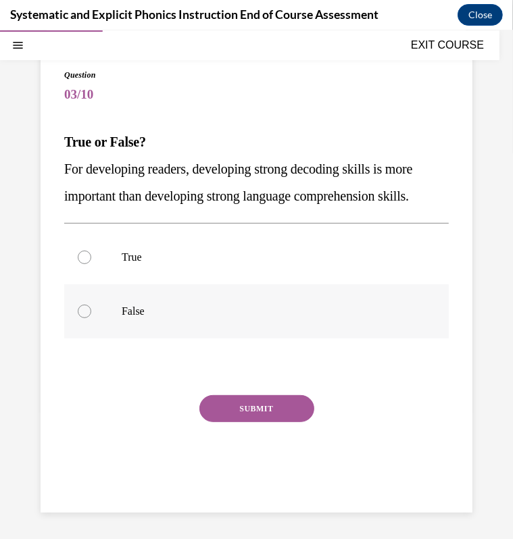
click at [186, 322] on div at bounding box center [256, 311] width 384 height 54
click at [226, 404] on button "SUBMIT" at bounding box center [256, 407] width 115 height 27
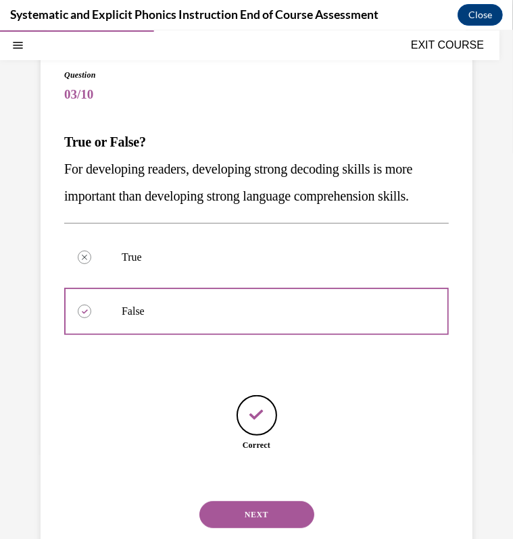
scroll to position [135, 0]
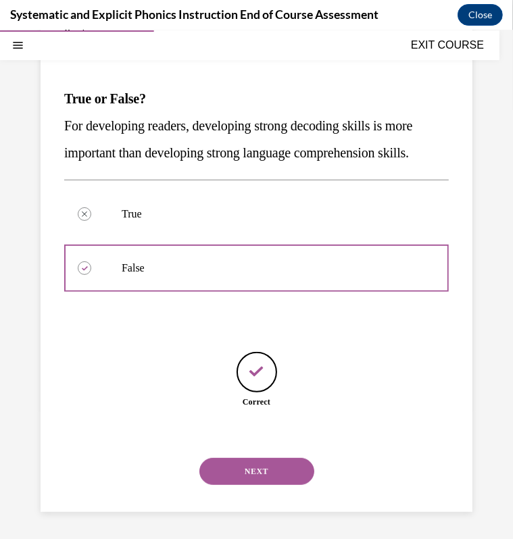
click at [259, 465] on button "NEXT" at bounding box center [256, 470] width 115 height 27
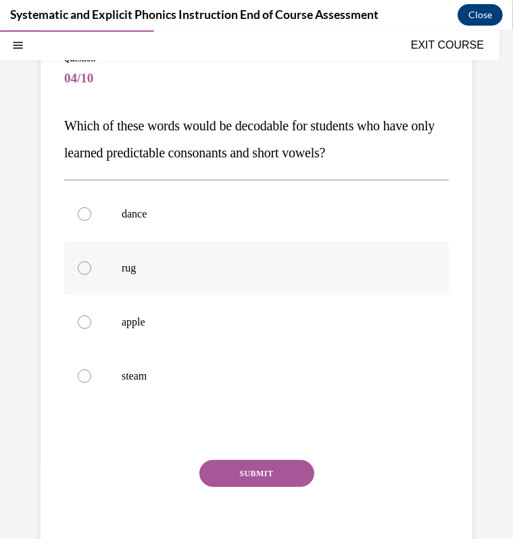
scroll to position [109, 0]
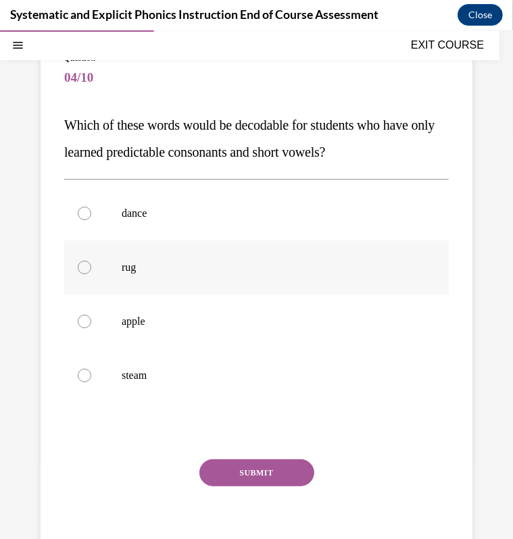
click at [128, 282] on div at bounding box center [256, 267] width 384 height 54
click at [244, 469] on button "SUBMIT" at bounding box center [256, 472] width 115 height 27
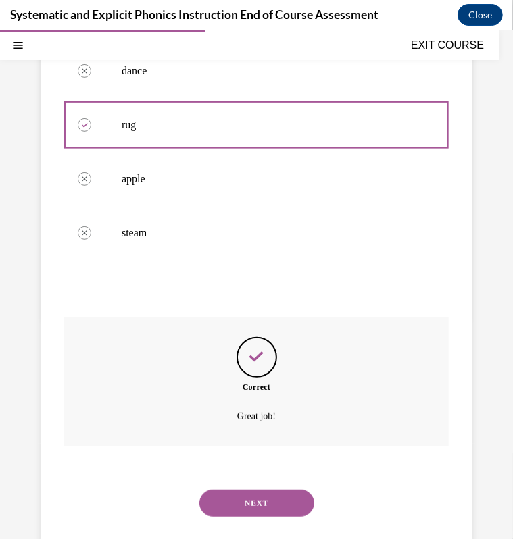
scroll to position [283, 0]
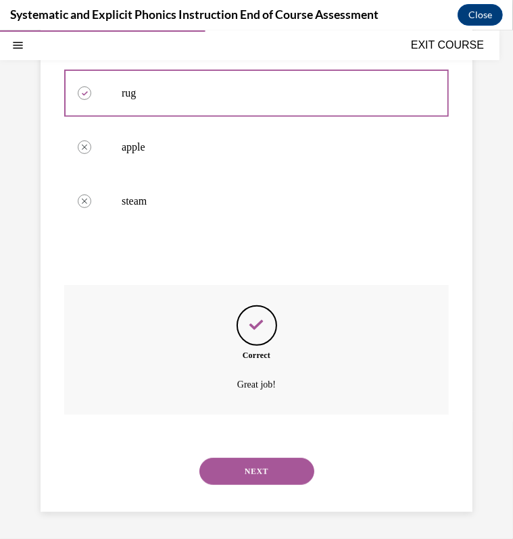
click at [244, 464] on button "NEXT" at bounding box center [256, 470] width 115 height 27
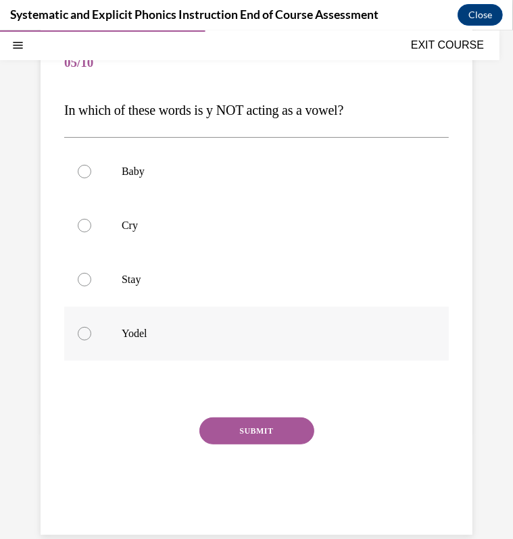
click at [143, 321] on div at bounding box center [256, 333] width 384 height 54
click at [238, 432] on button "SUBMIT" at bounding box center [256, 430] width 115 height 27
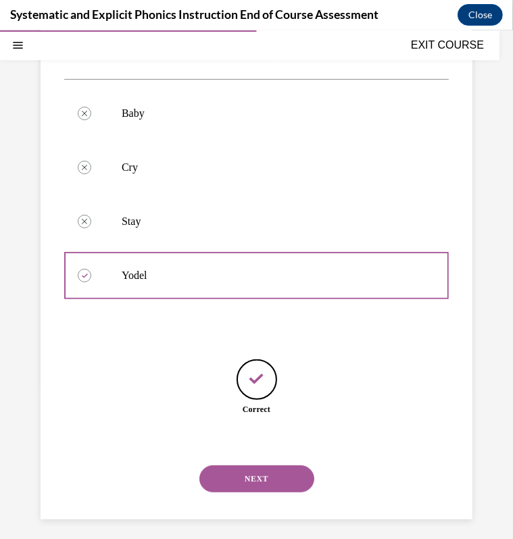
scroll to position [189, 0]
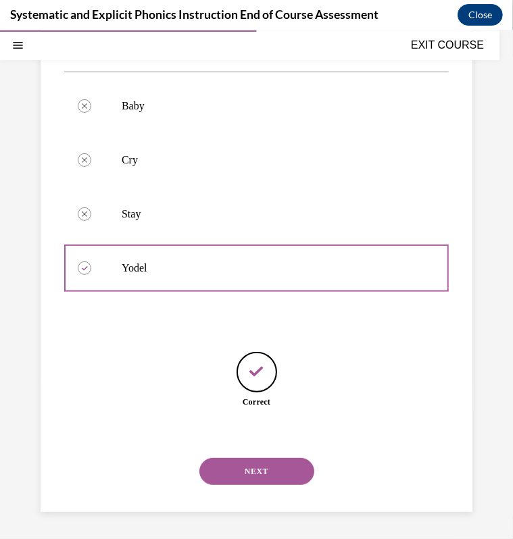
click at [249, 466] on button "NEXT" at bounding box center [256, 470] width 115 height 27
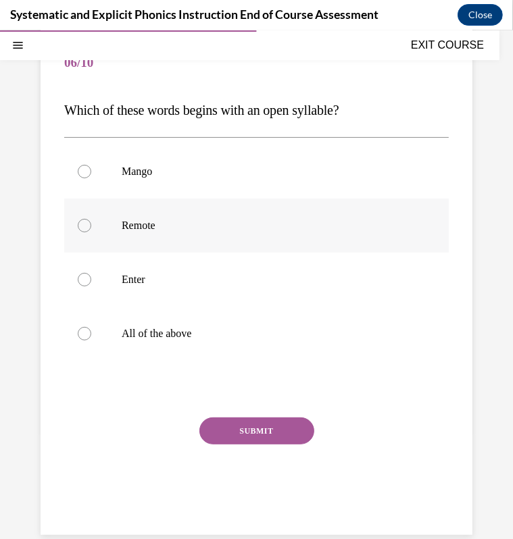
scroll to position [146, 0]
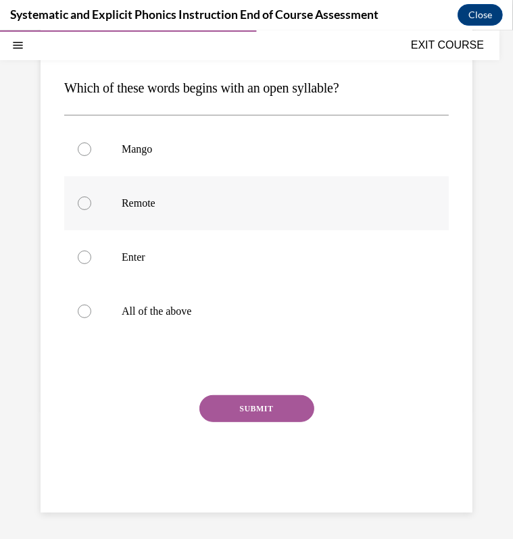
click at [157, 228] on div "Mango Remote Enter All of the above" at bounding box center [256, 230] width 384 height 216
click at [154, 212] on div at bounding box center [256, 203] width 384 height 54
click at [251, 398] on button "SUBMIT" at bounding box center [256, 407] width 115 height 27
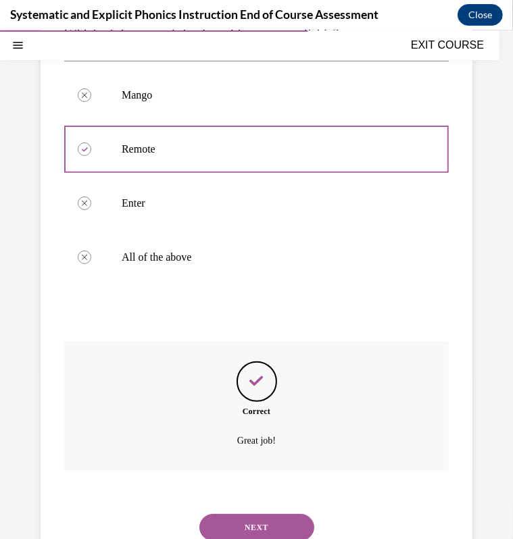
scroll to position [256, 0]
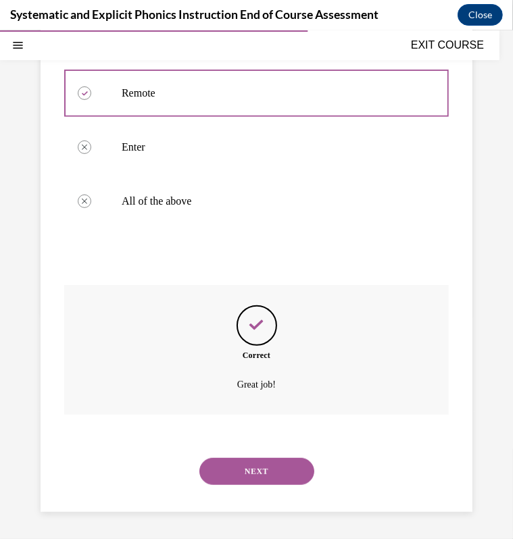
click at [272, 467] on button "NEXT" at bounding box center [256, 470] width 115 height 27
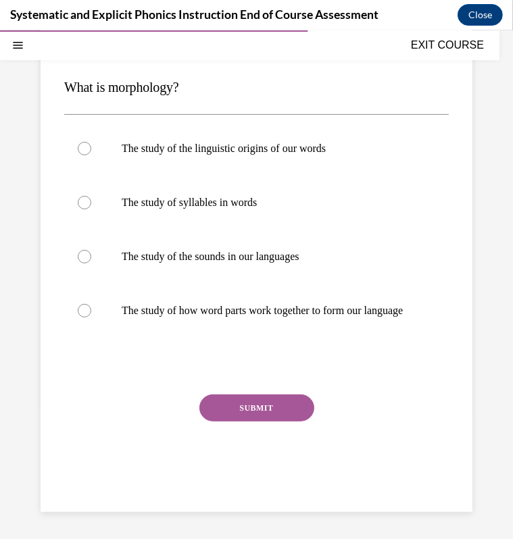
scroll to position [124, 0]
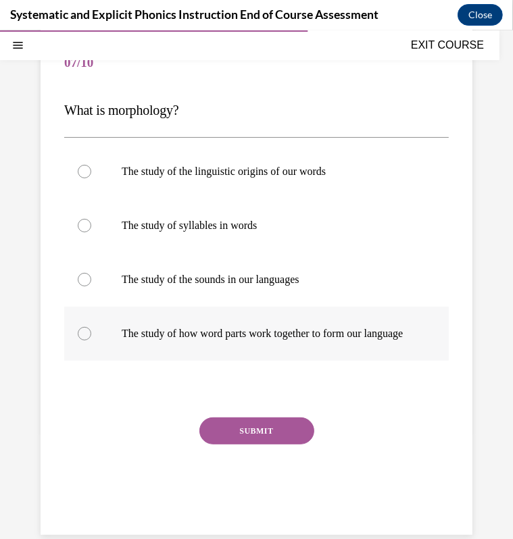
click at [203, 316] on div at bounding box center [256, 333] width 384 height 54
click at [237, 440] on button "SUBMIT" at bounding box center [256, 430] width 115 height 27
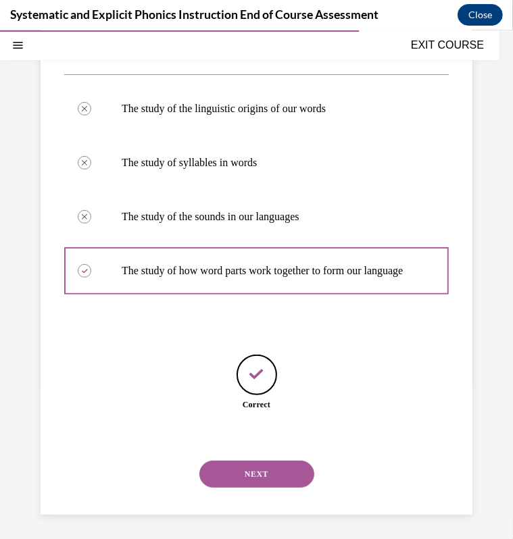
scroll to position [203, 0]
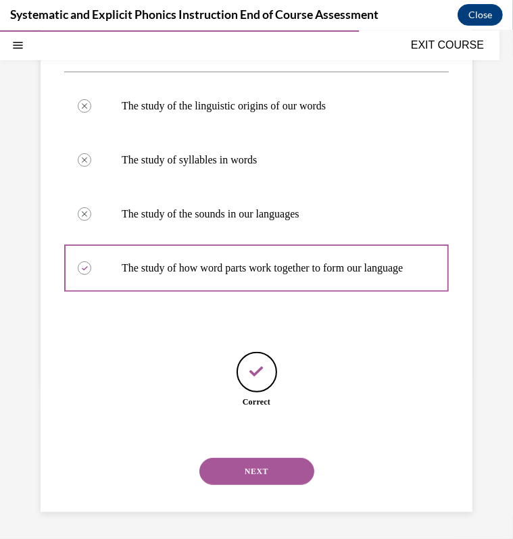
click at [257, 483] on button "NEXT" at bounding box center [256, 470] width 115 height 27
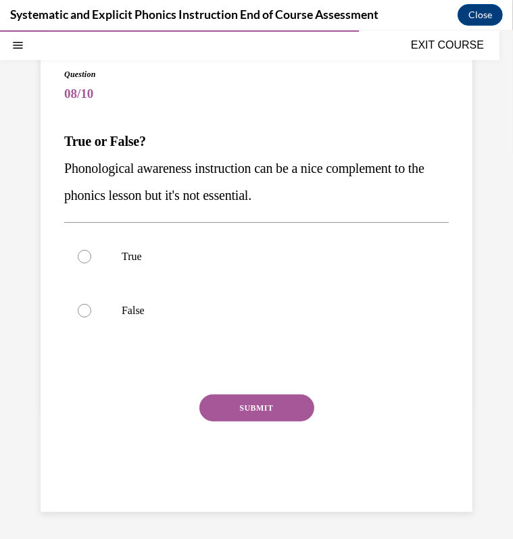
scroll to position [92, 0]
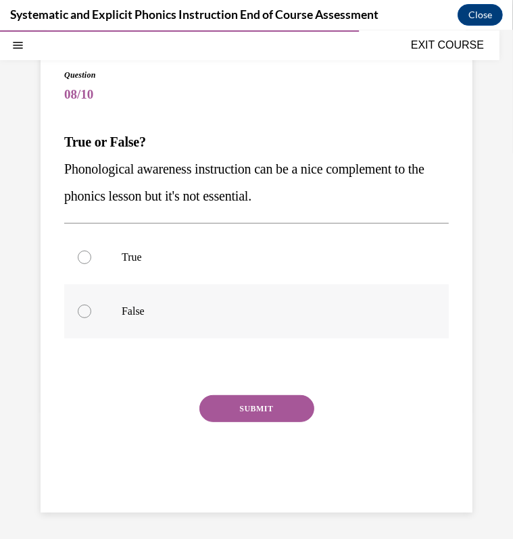
click at [186, 311] on p "False" at bounding box center [268, 311] width 293 height 14
click at [244, 400] on button "SUBMIT" at bounding box center [256, 407] width 115 height 27
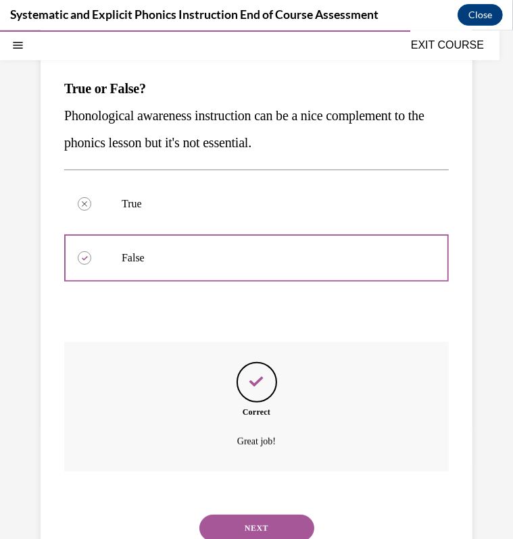
scroll to position [202, 0]
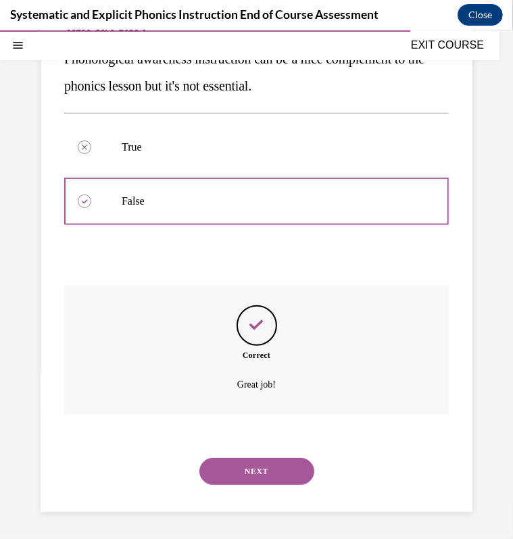
click at [203, 458] on button "NEXT" at bounding box center [256, 470] width 115 height 27
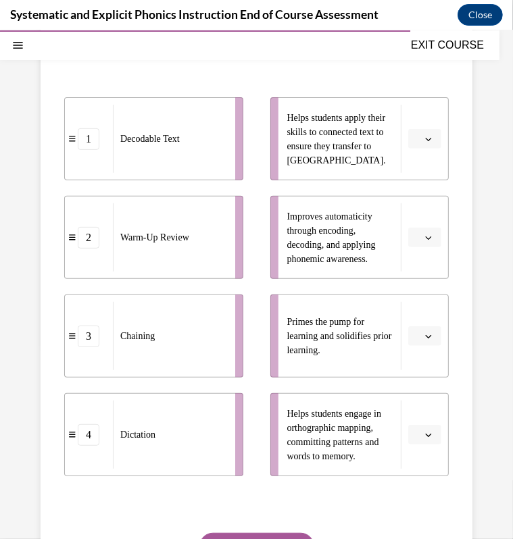
scroll to position [227, 0]
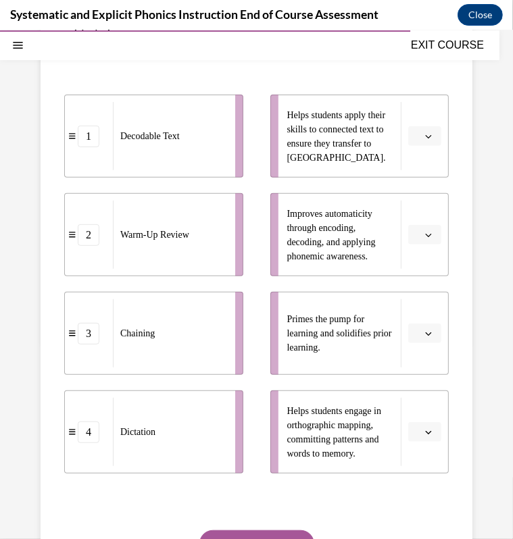
click at [408, 334] on button "button" at bounding box center [424, 333] width 33 height 20
click at [409, 415] on span "2" at bounding box center [409, 416] width 5 height 11
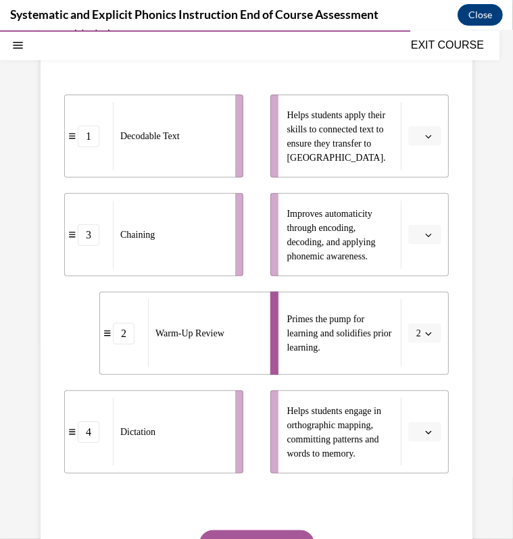
click at [416, 436] on span "Please select an option" at bounding box center [418, 432] width 5 height 14
click at [409, 400] on span "4" at bounding box center [409, 400] width 5 height 11
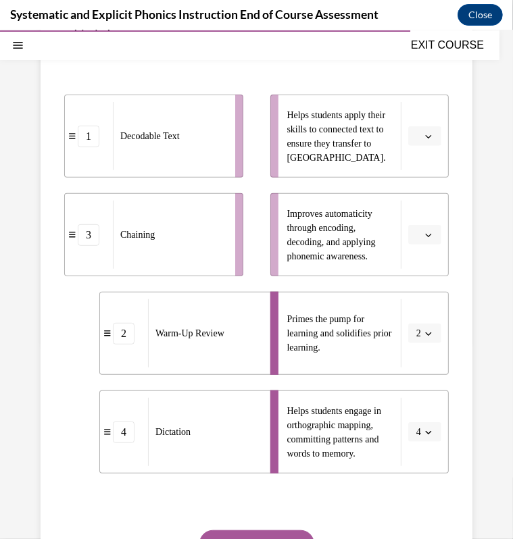
click at [417, 241] on button "button" at bounding box center [424, 234] width 33 height 20
click at [411, 340] on span "3" at bounding box center [409, 344] width 5 height 11
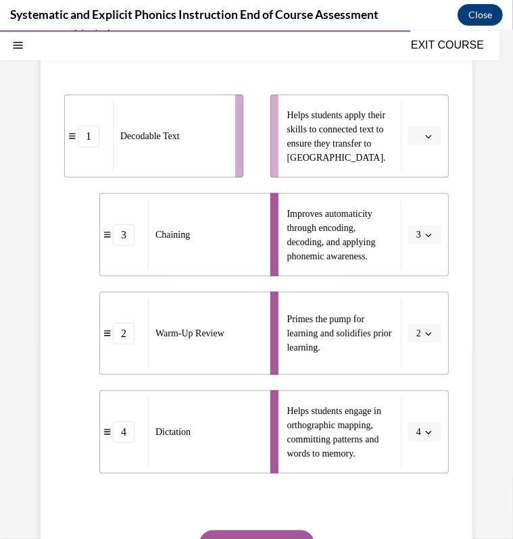
click at [425, 134] on icon "button" at bounding box center [428, 135] width 7 height 7
click at [409, 192] on span "1" at bounding box center [409, 191] width 5 height 11
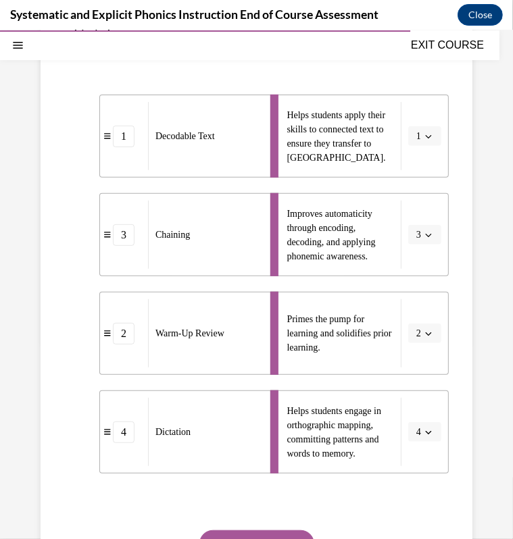
click at [290, 527] on button "SUBMIT" at bounding box center [256, 542] width 115 height 27
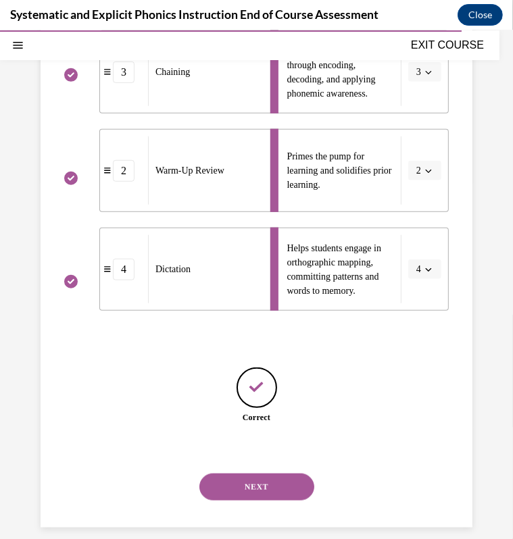
scroll to position [405, 0]
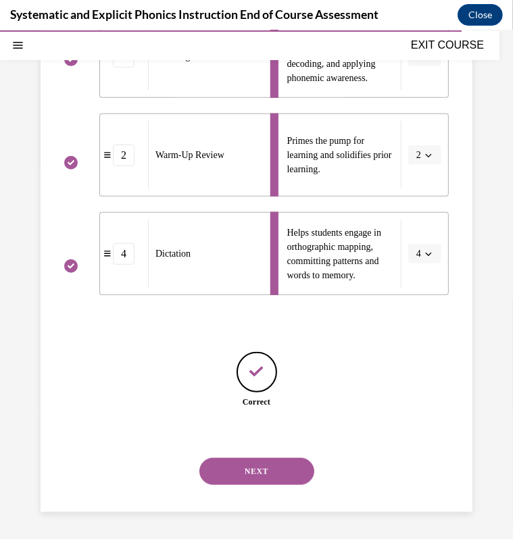
click at [286, 482] on button "NEXT" at bounding box center [256, 470] width 115 height 27
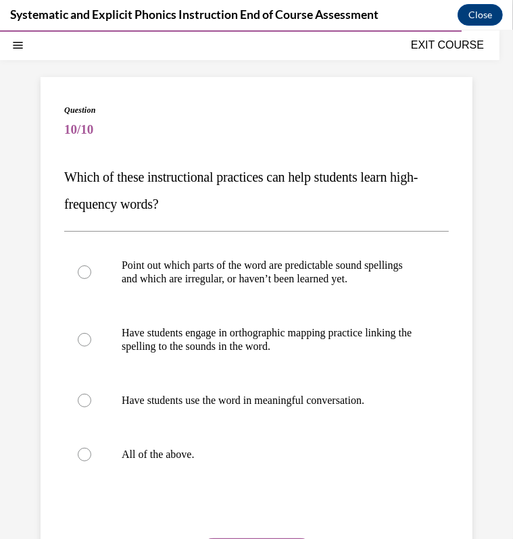
scroll to position [59, 0]
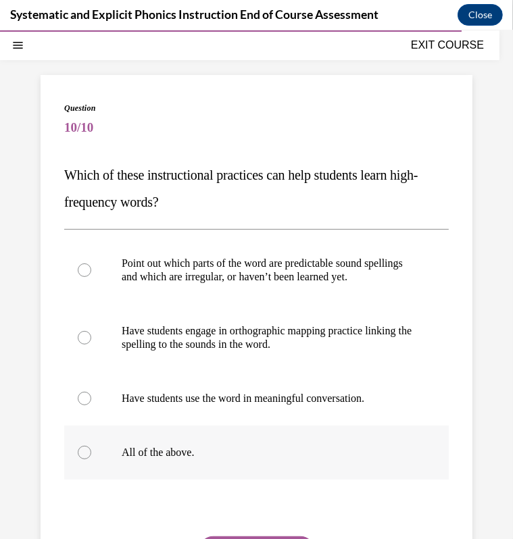
click at [167, 473] on div at bounding box center [256, 452] width 384 height 54
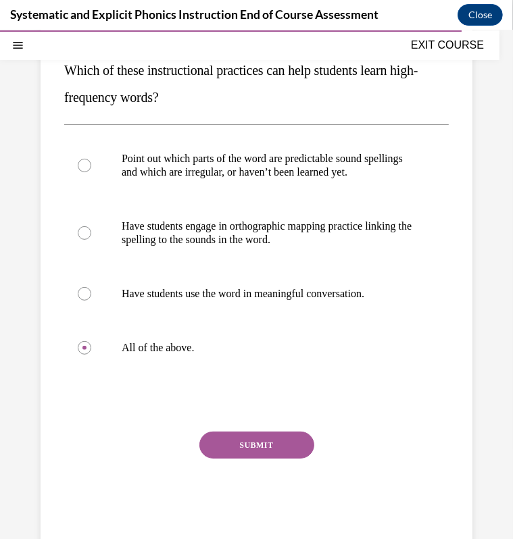
click at [269, 458] on button "SUBMIT" at bounding box center [256, 444] width 115 height 27
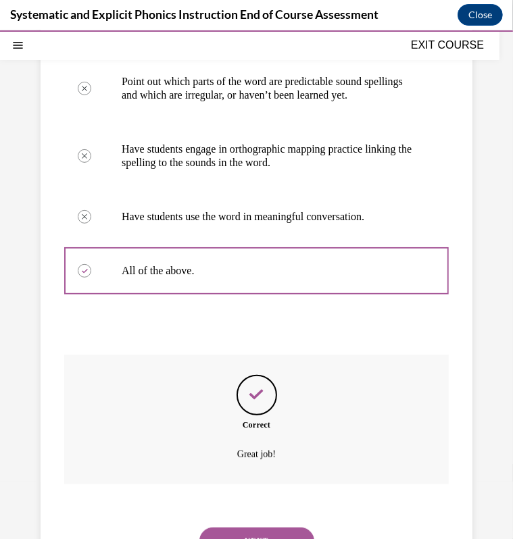
scroll to position [323, 0]
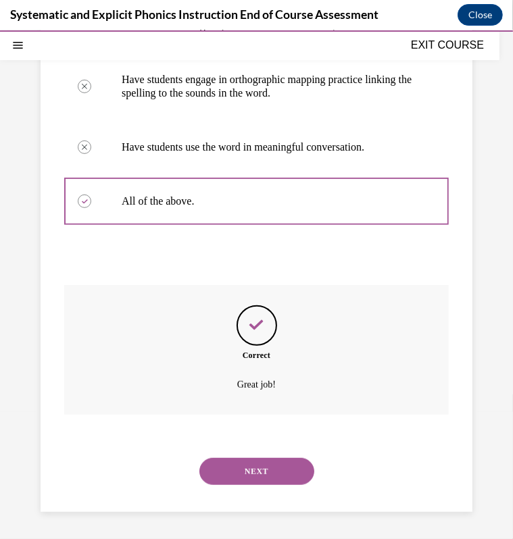
click at [283, 473] on button "NEXT" at bounding box center [256, 470] width 115 height 27
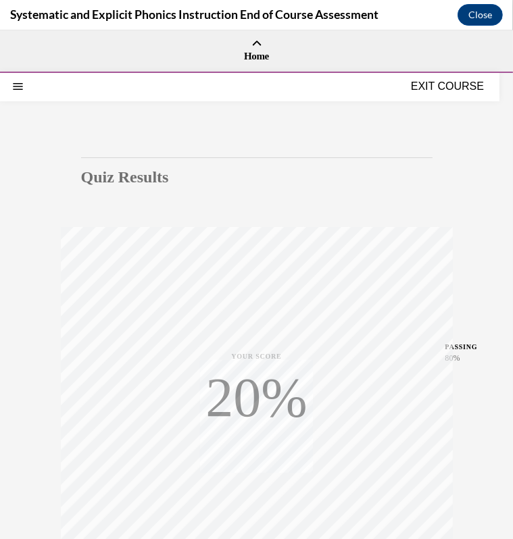
scroll to position [165, 0]
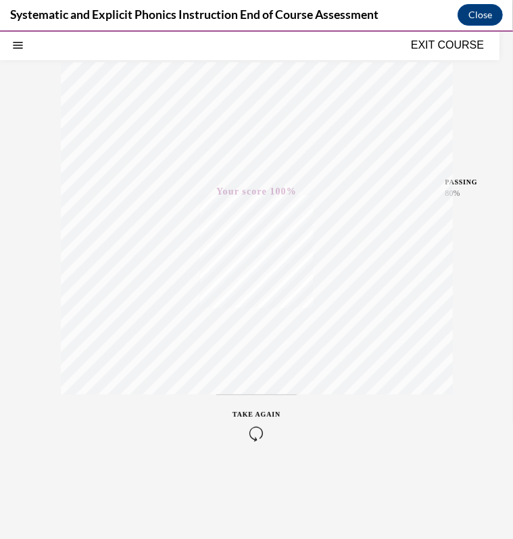
click at [438, 42] on button "EXIT COURSE" at bounding box center [447, 44] width 81 height 16
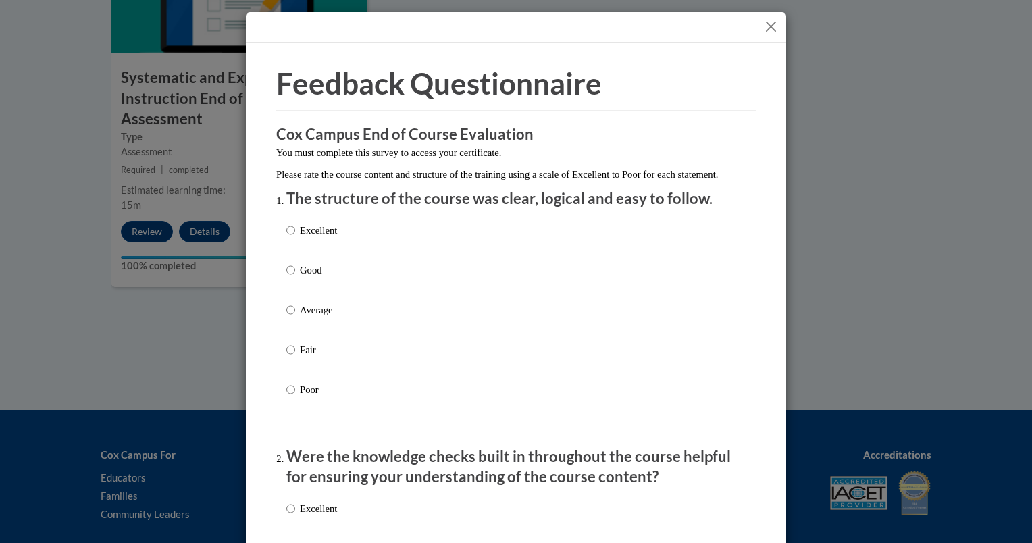
scroll to position [16, 0]
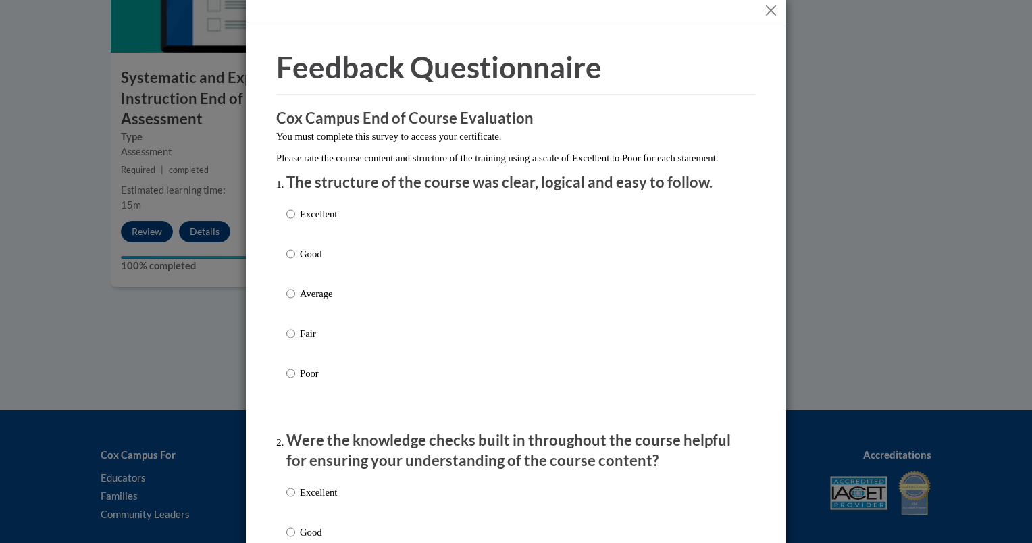
click at [340, 232] on div "Excellent Good Average Fair Poor" at bounding box center [515, 310] width 459 height 220
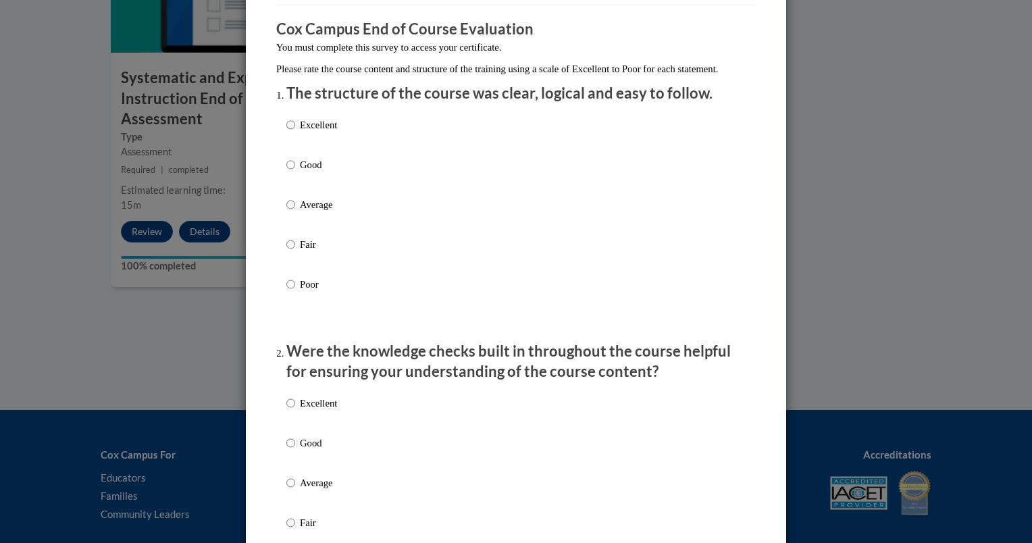
scroll to position [0, 0]
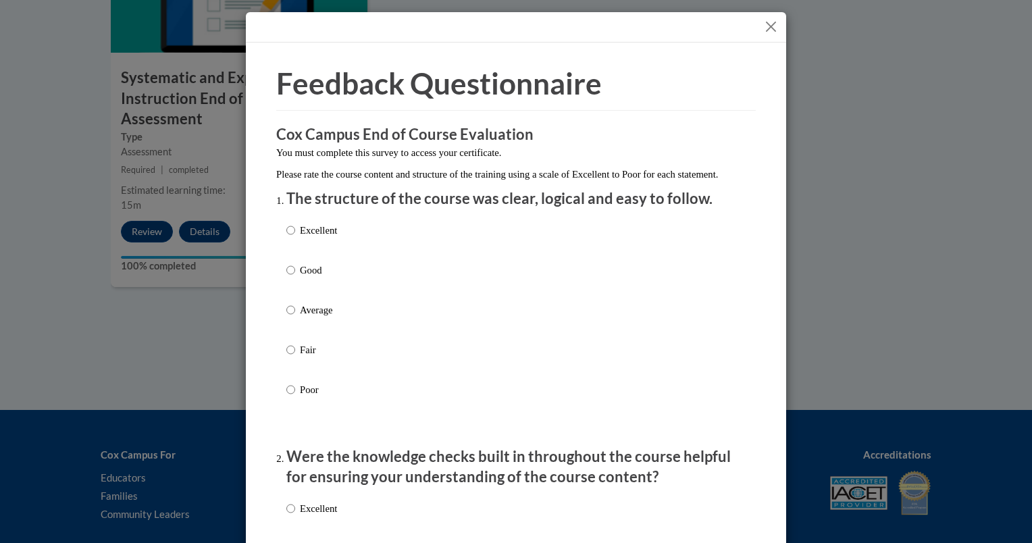
click at [502, 16] on div at bounding box center [516, 27] width 540 height 30
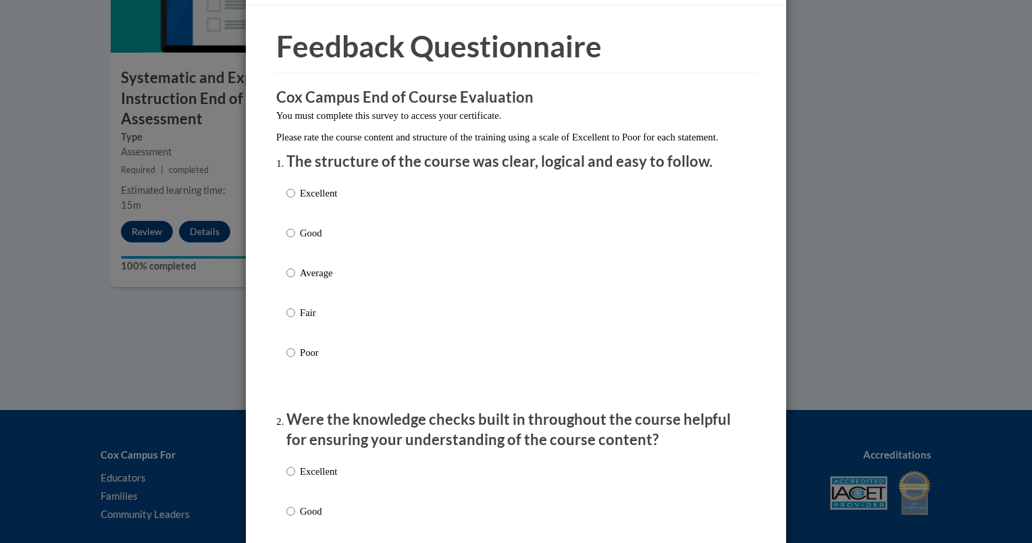
click at [313, 201] on p "Excellent" at bounding box center [318, 193] width 37 height 15
click at [295, 201] on input "Excellent" at bounding box center [290, 193] width 9 height 15
radio input "true"
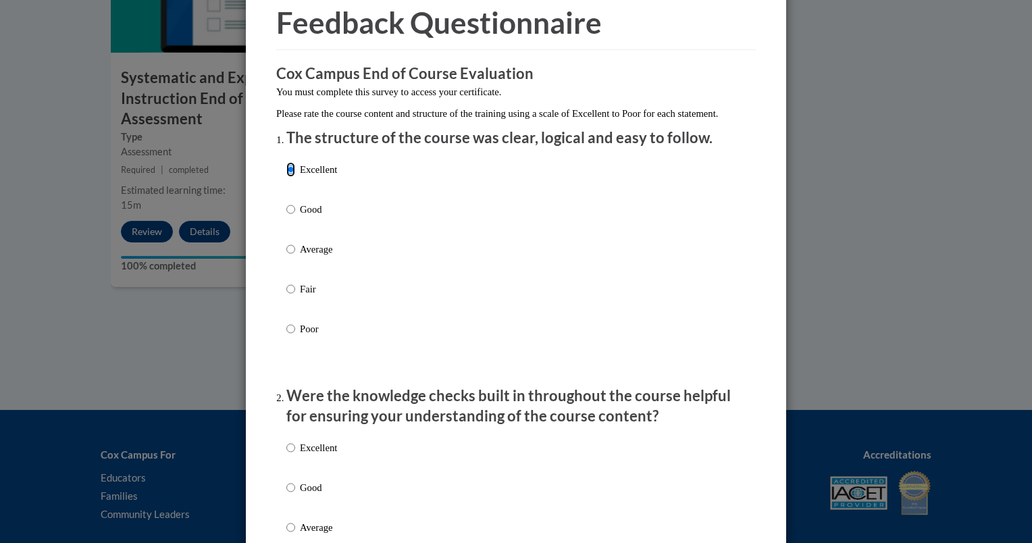
scroll to position [61, 0]
click at [313, 198] on label "Excellent" at bounding box center [311, 179] width 51 height 36
click at [295, 176] on input "Excellent" at bounding box center [290, 168] width 9 height 15
click at [307, 216] on p "Good" at bounding box center [318, 208] width 37 height 15
click at [295, 216] on input "Good" at bounding box center [290, 208] width 9 height 15
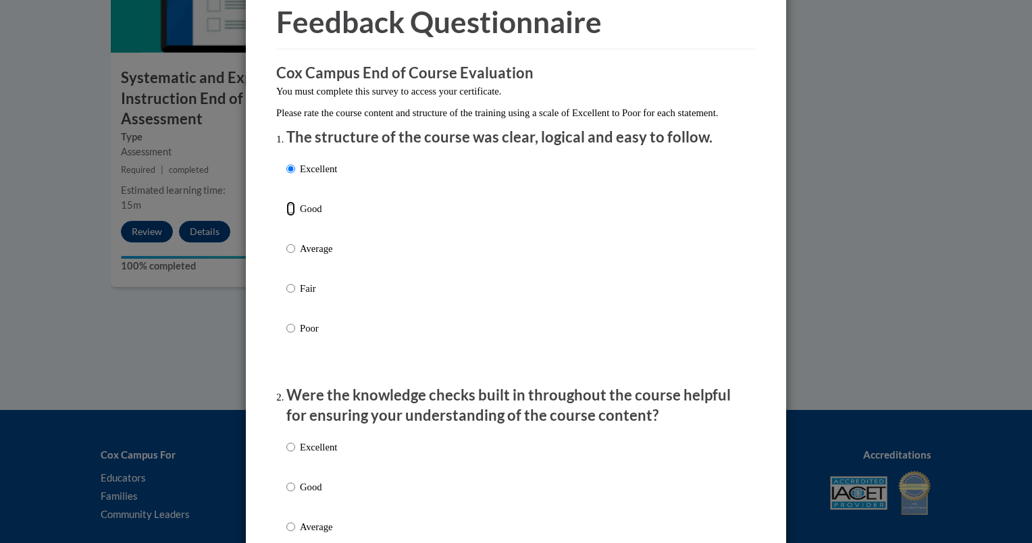
radio input "true"
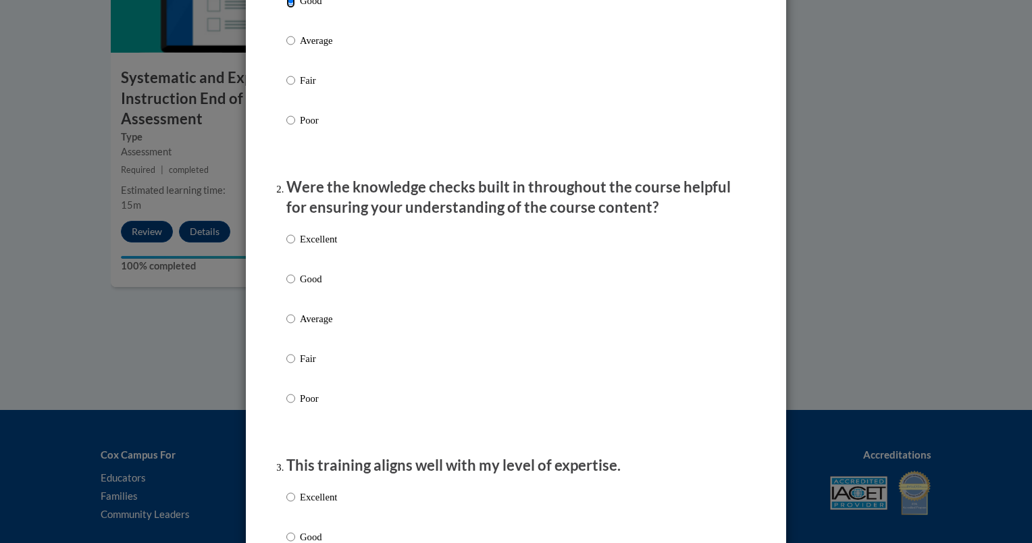
scroll to position [288, 0]
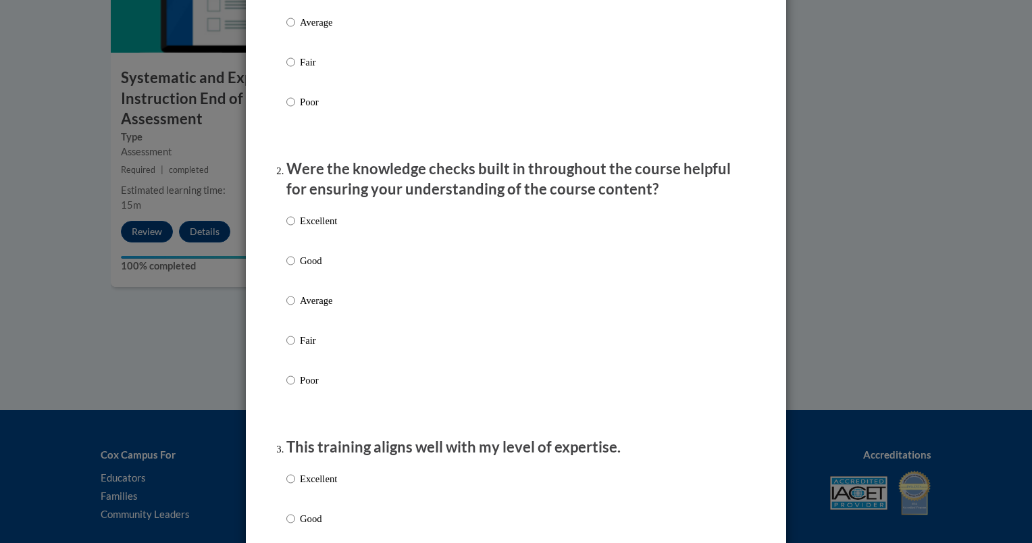
click at [304, 268] on p "Good" at bounding box center [318, 260] width 37 height 15
click at [295, 268] on input "Good" at bounding box center [290, 260] width 9 height 15
radio input "true"
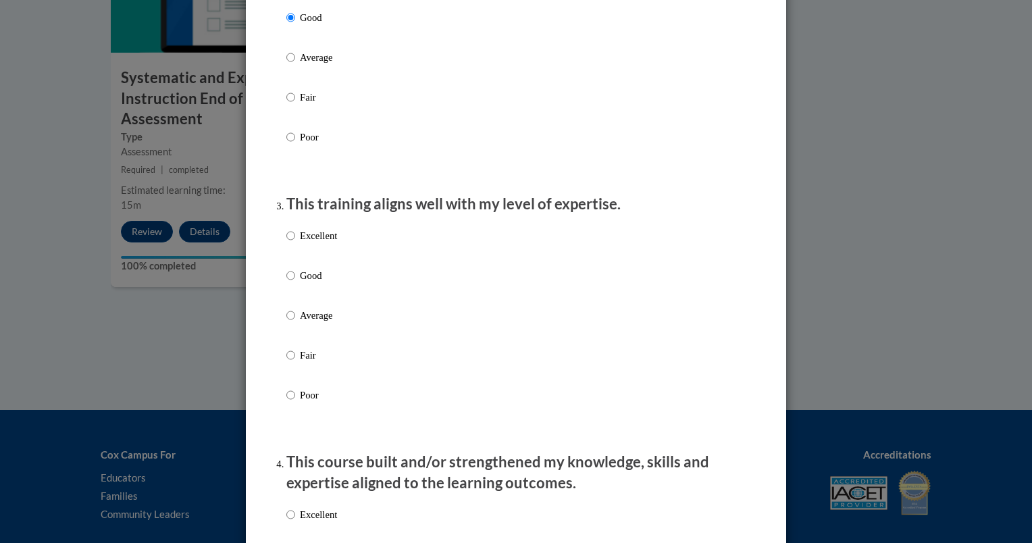
click at [317, 283] on p "Good" at bounding box center [318, 275] width 37 height 15
click at [295, 283] on input "Good" at bounding box center [290, 275] width 9 height 15
radio input "true"
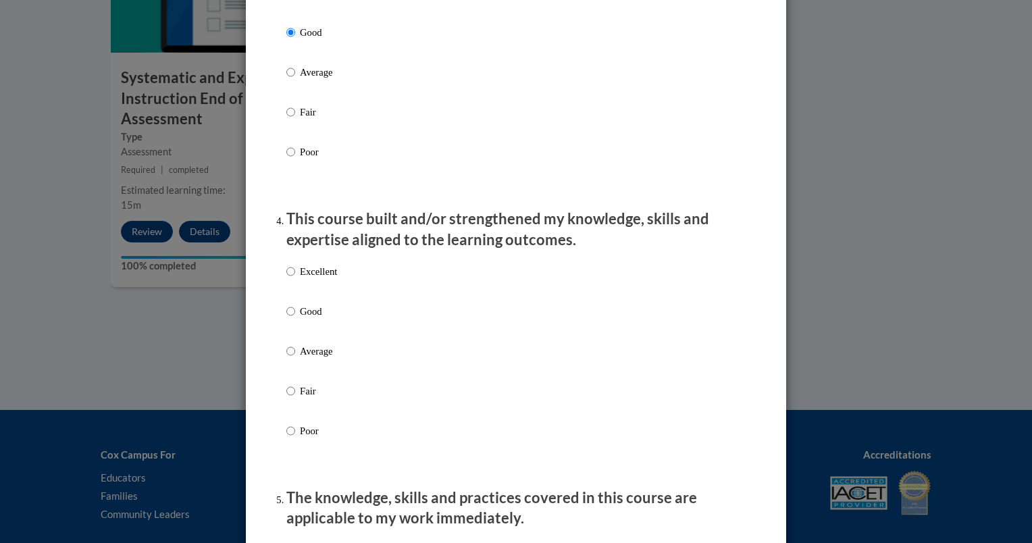
click at [309, 319] on p "Good" at bounding box center [318, 311] width 37 height 15
click at [295, 319] on input "Good" at bounding box center [290, 311] width 9 height 15
radio input "true"
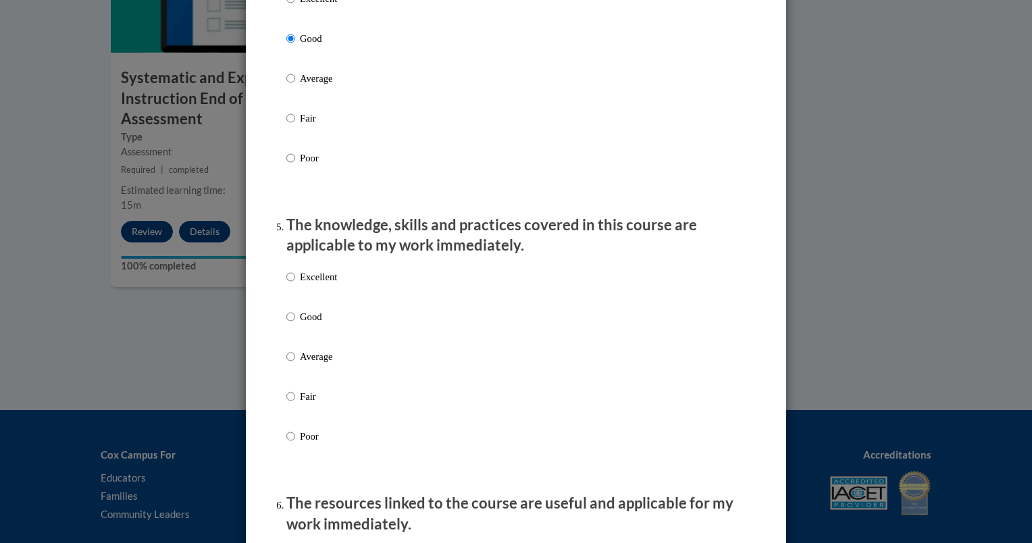
click at [321, 324] on p "Good" at bounding box center [318, 316] width 37 height 15
click at [295, 324] on input "Good" at bounding box center [290, 316] width 9 height 15
radio input "true"
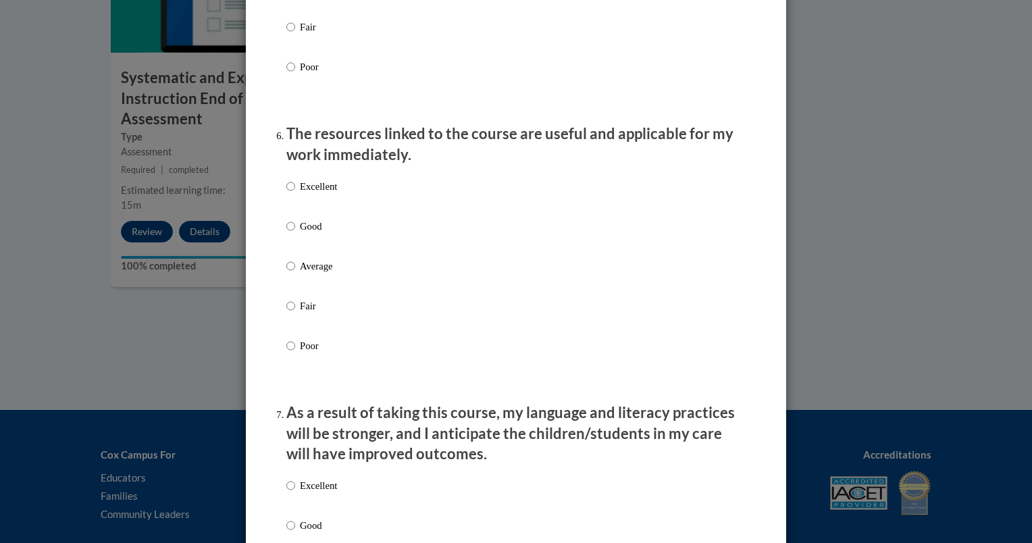
click at [317, 234] on p "Good" at bounding box center [318, 226] width 37 height 15
click at [295, 234] on input "Good" at bounding box center [290, 226] width 9 height 15
radio input "true"
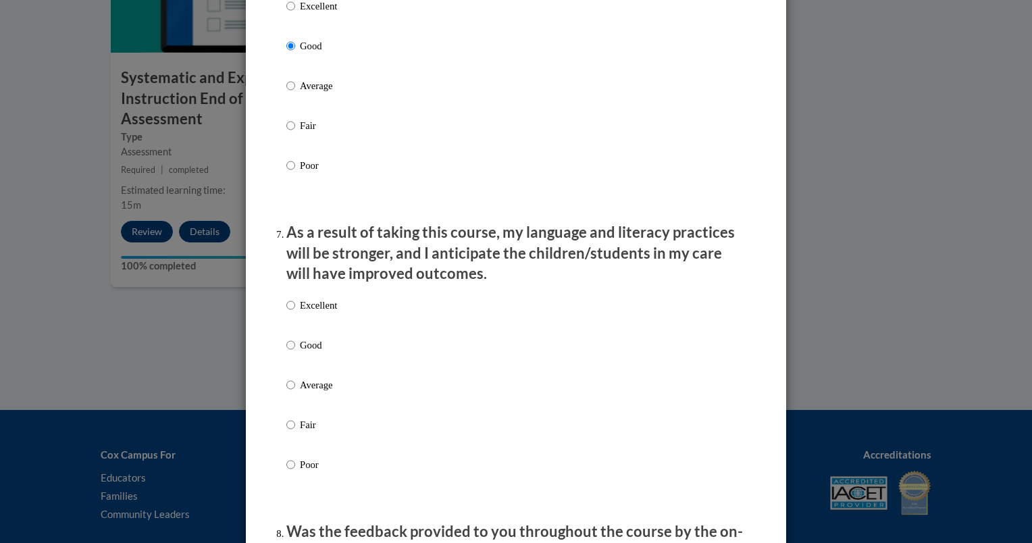
click at [317, 367] on label "Good" at bounding box center [311, 356] width 51 height 36
click at [295, 353] on input "Good" at bounding box center [290, 345] width 9 height 15
radio input "true"
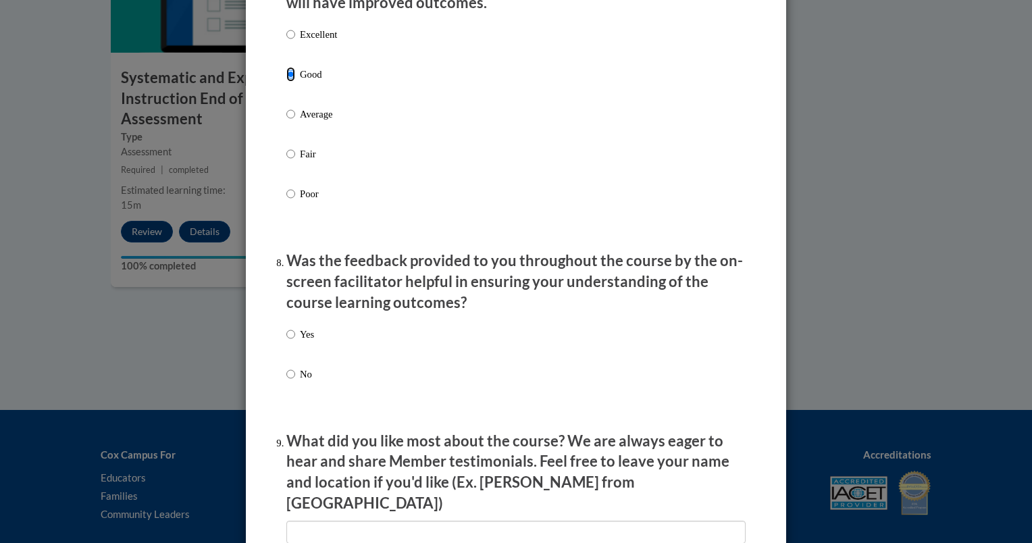
scroll to position [1877, 0]
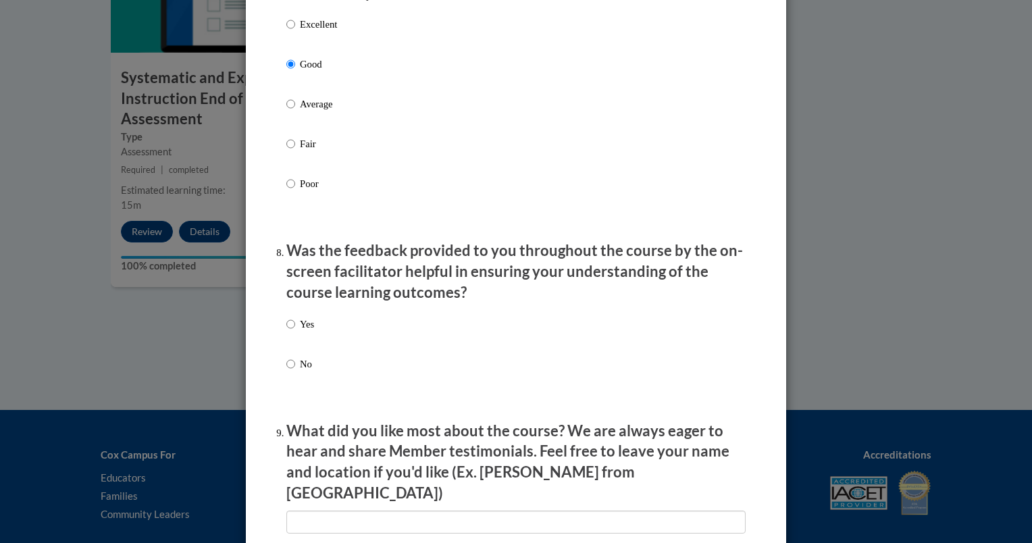
click at [305, 332] on p "Yes" at bounding box center [307, 324] width 14 height 15
click at [295, 332] on input "Yes" at bounding box center [290, 324] width 9 height 15
radio input "true"
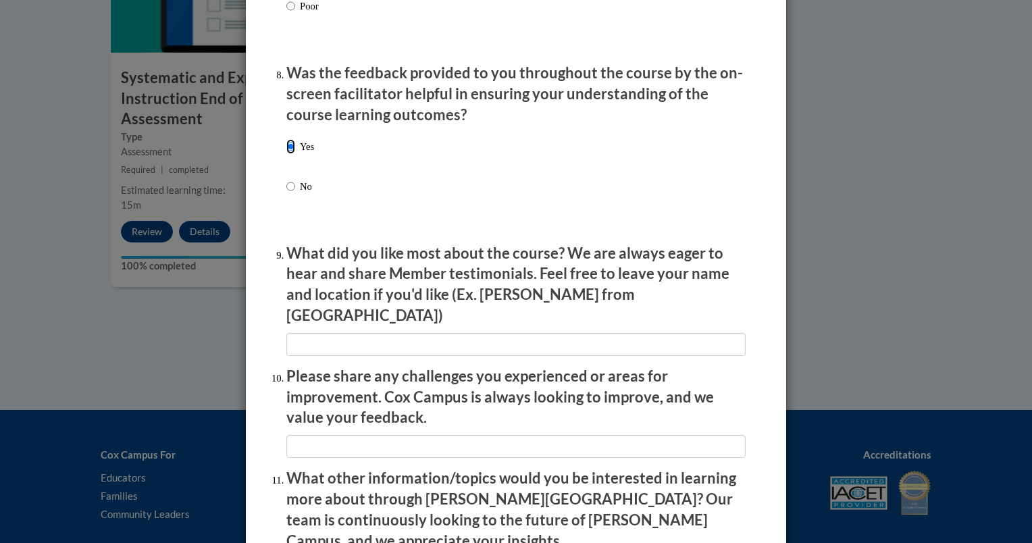
scroll to position [2057, 0]
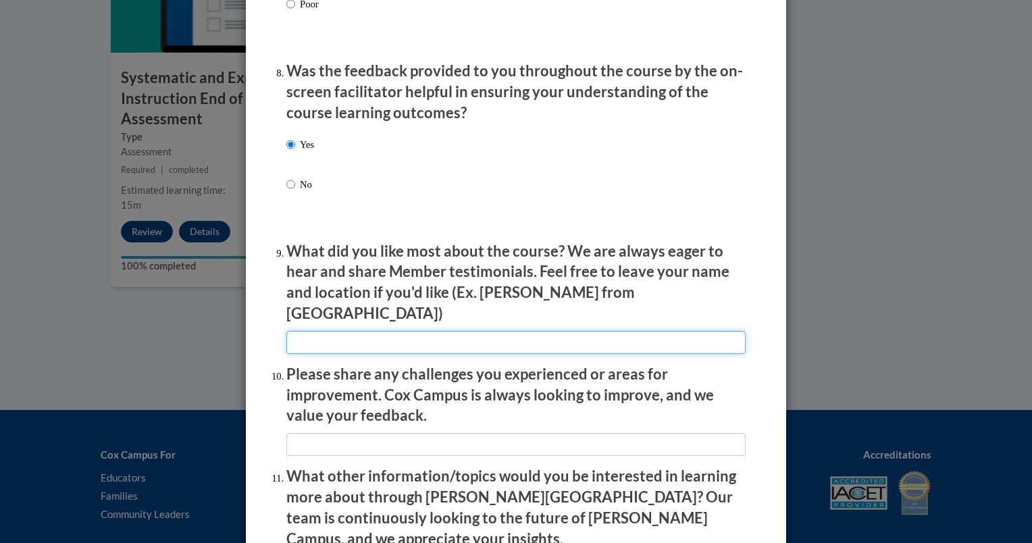
click at [502, 334] on input "textbox" at bounding box center [515, 342] width 459 height 23
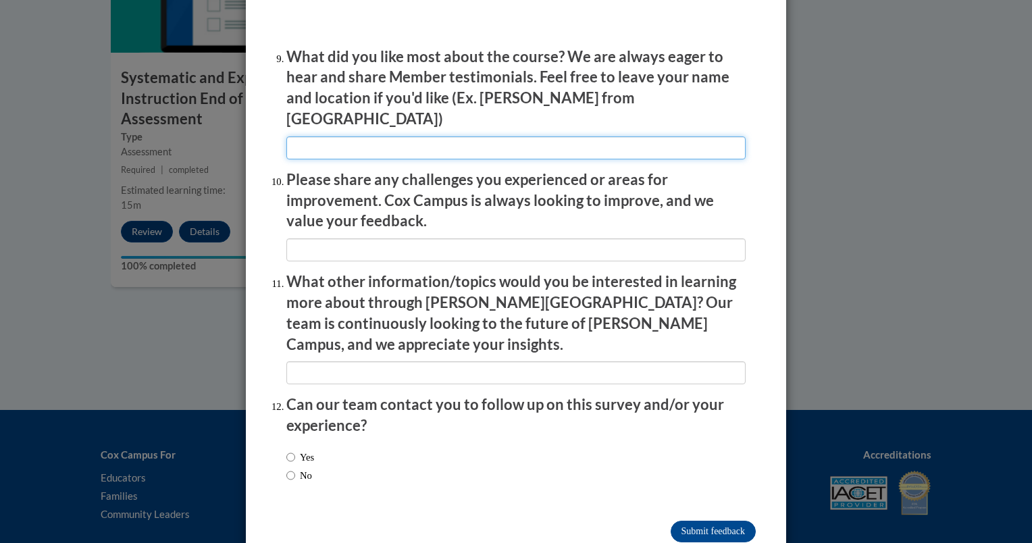
scroll to position [2251, 0]
type input "I liked that it was clear and helpful"
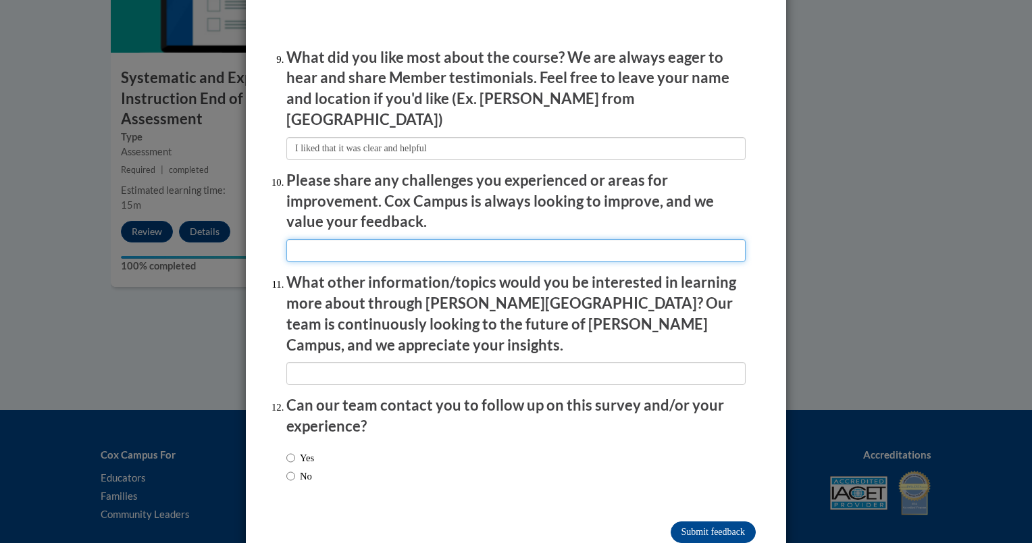
click at [346, 239] on input "textbox" at bounding box center [515, 250] width 459 height 23
type input "It was a bit long, maybe shortening some of the lessons or spreading them out m…"
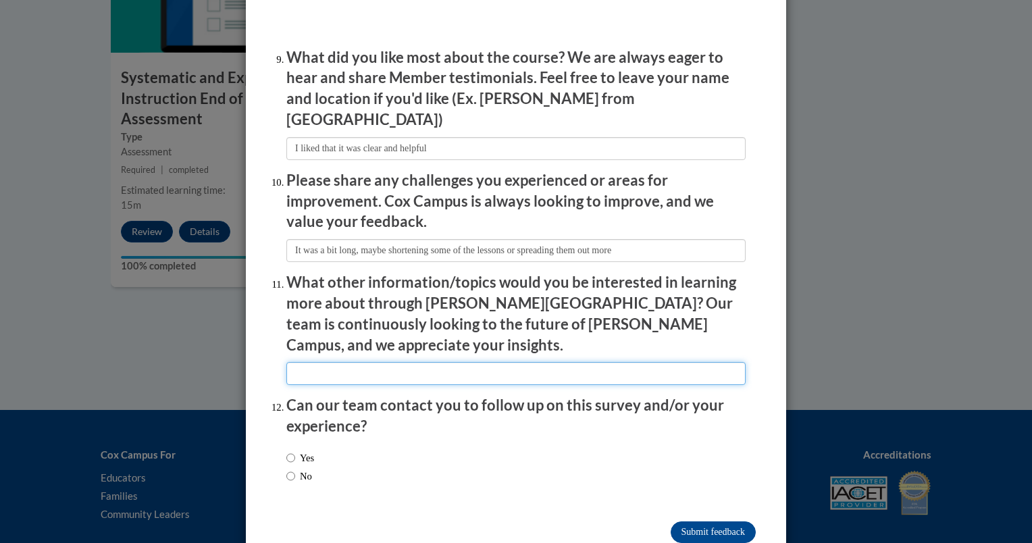
click at [308, 362] on input "textbox" at bounding box center [515, 373] width 459 height 23
type input "m"
type input "Math"
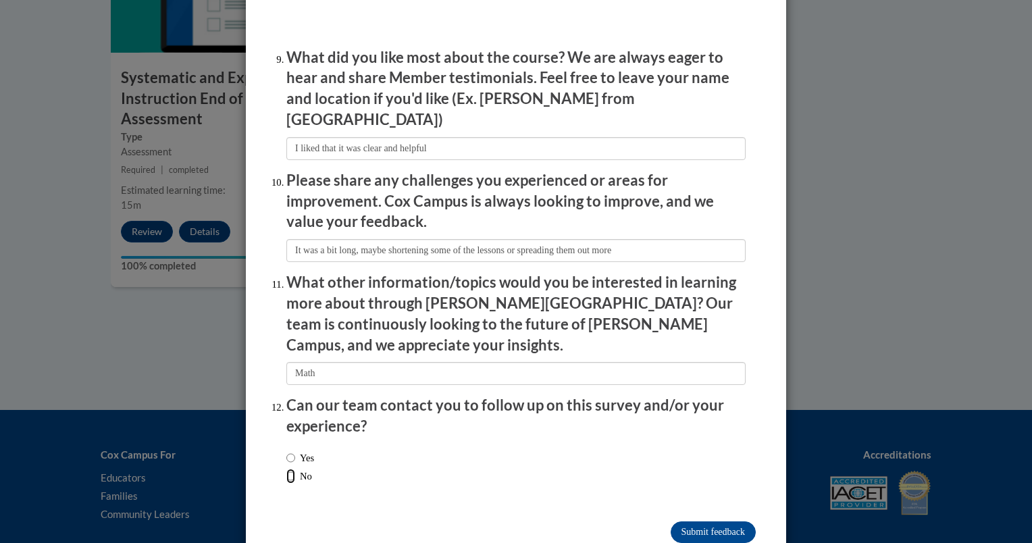
click at [289, 469] on input "No" at bounding box center [290, 476] width 9 height 15
radio input "true"
click at [502, 521] on input "Submit feedback" at bounding box center [713, 532] width 85 height 22
click at [502, 521] on input "Submitting" at bounding box center [713, 532] width 85 height 22
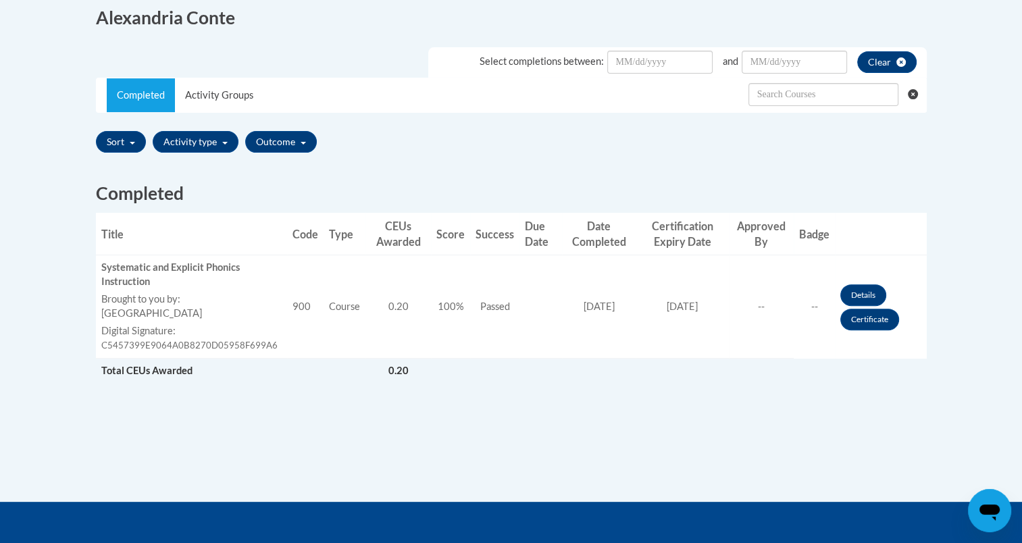
scroll to position [367, 0]
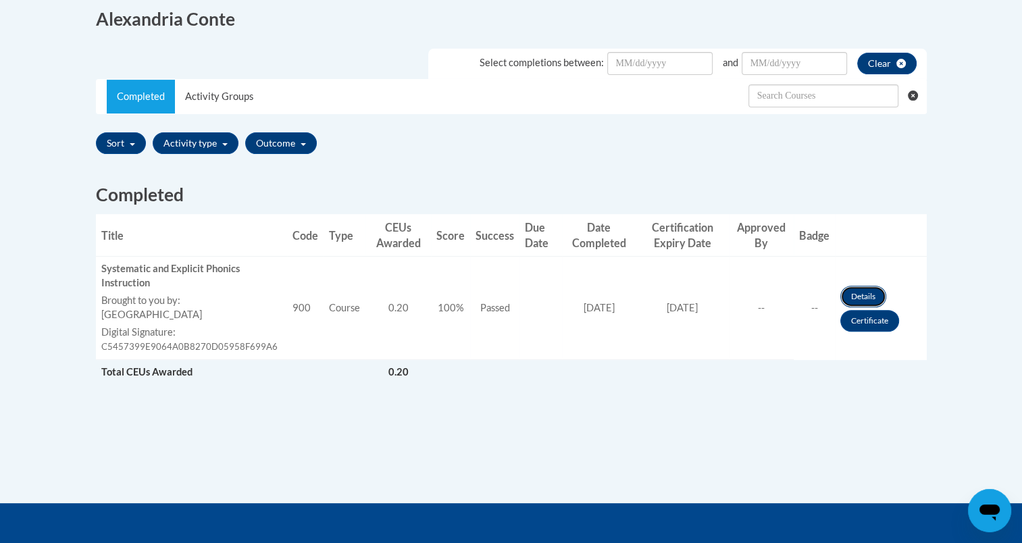
click at [854, 292] on link "Details" at bounding box center [863, 297] width 46 height 22
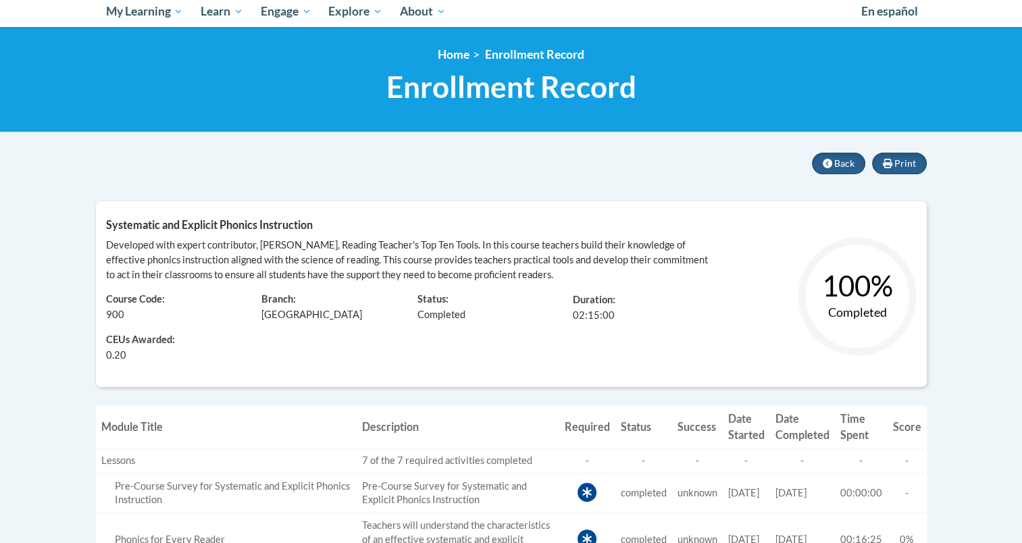
scroll to position [151, 0]
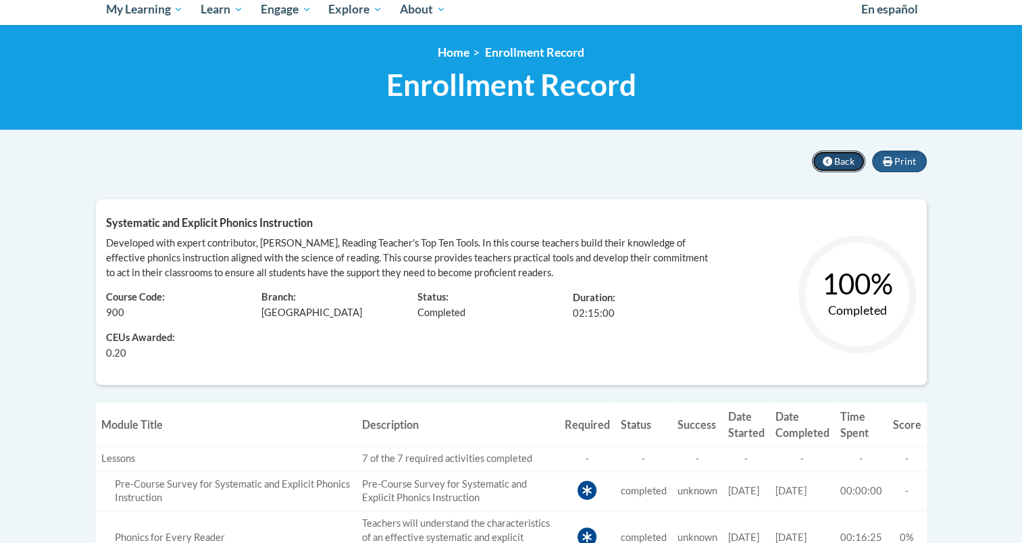
click at [854, 153] on button "Back" at bounding box center [838, 162] width 53 height 22
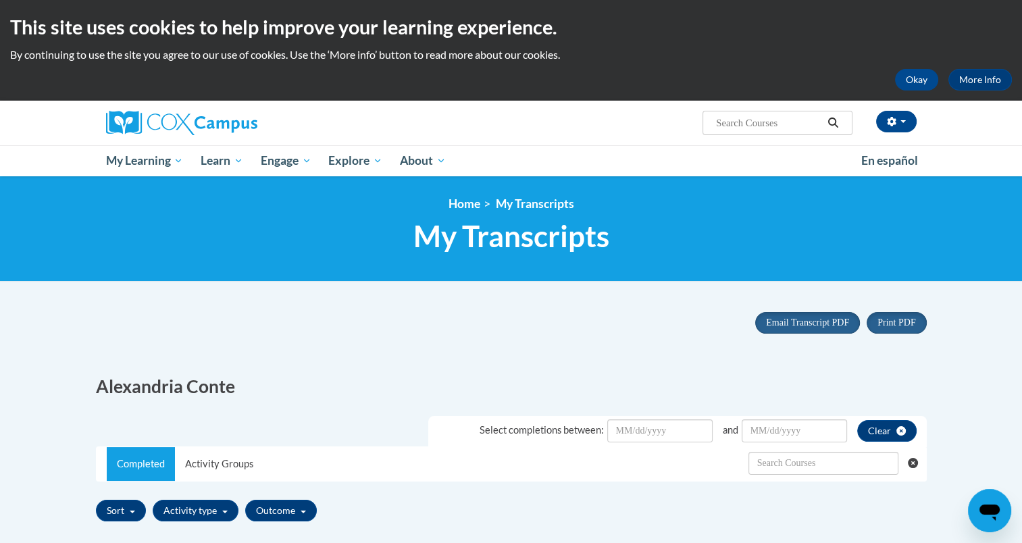
scroll to position [149, 0]
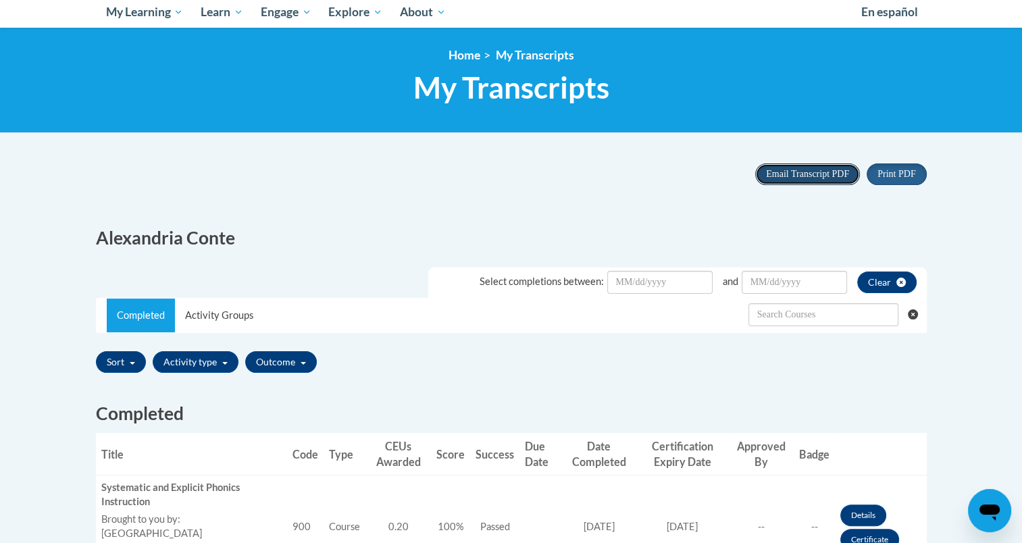
click at [813, 176] on span "Email Transcript PDF" at bounding box center [807, 174] width 83 height 10
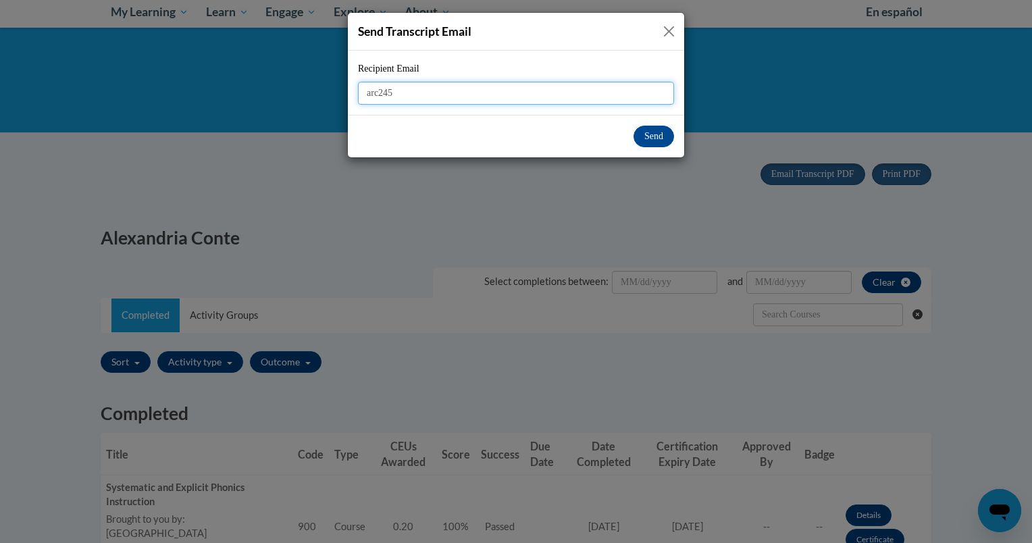
type input "[EMAIL_ADDRESS][DOMAIN_NAME]"
click at [641, 130] on button "Send" at bounding box center [653, 137] width 41 height 22
click at [658, 134] on button "Send" at bounding box center [653, 137] width 41 height 22
click at [648, 140] on button "Send" at bounding box center [653, 137] width 41 height 22
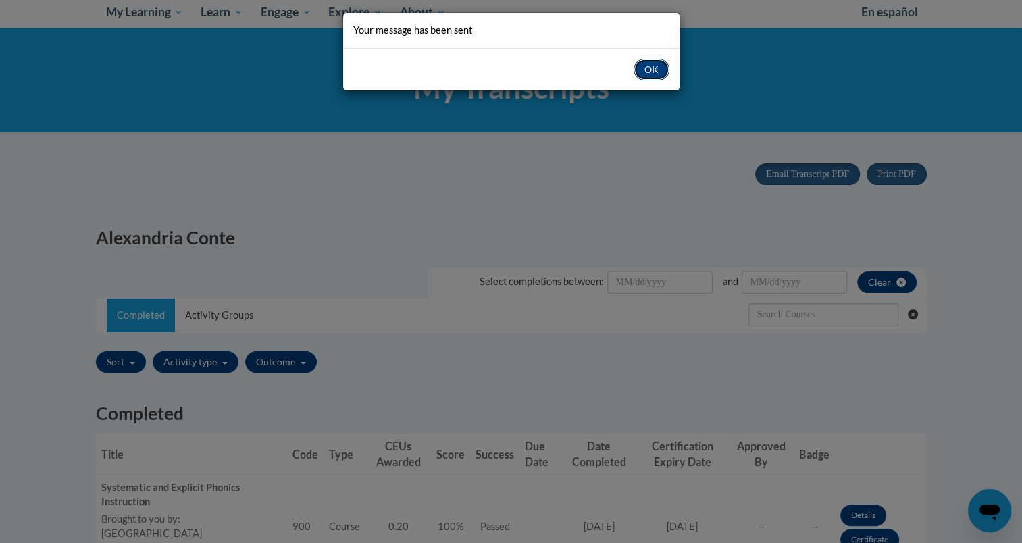
click at [645, 76] on button "OK" at bounding box center [651, 70] width 36 height 22
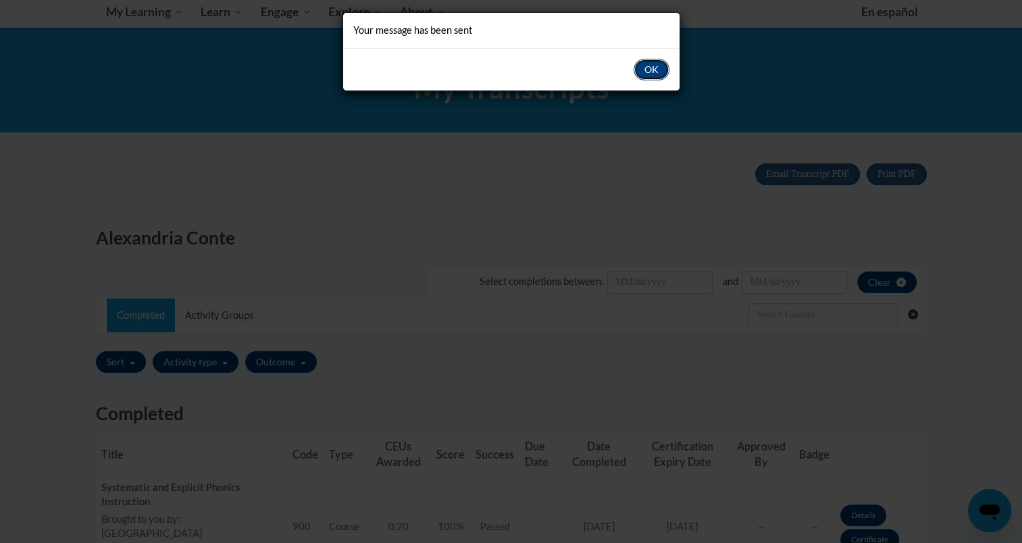
click at [659, 61] on button "OK" at bounding box center [651, 70] width 36 height 22
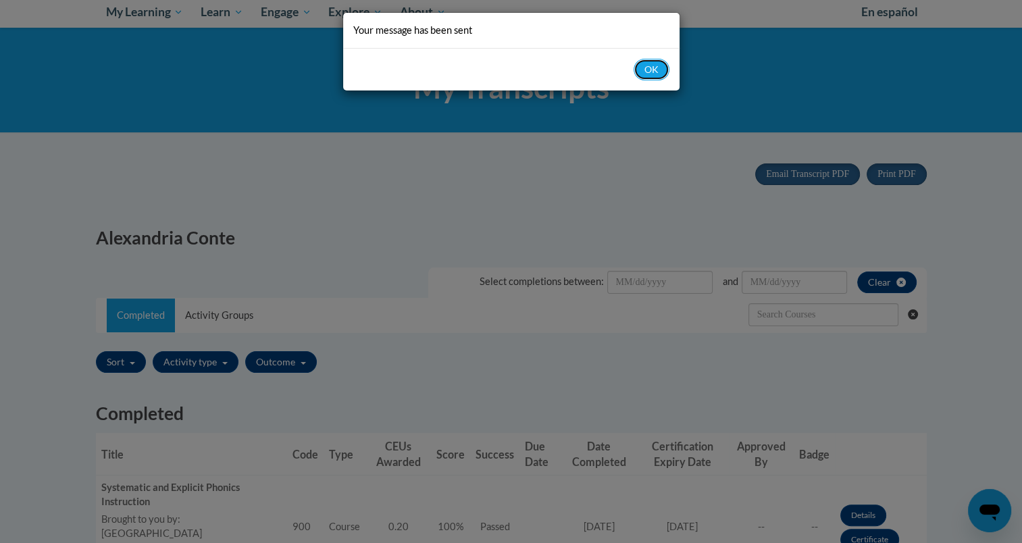
click at [659, 61] on button "OK" at bounding box center [651, 70] width 36 height 22
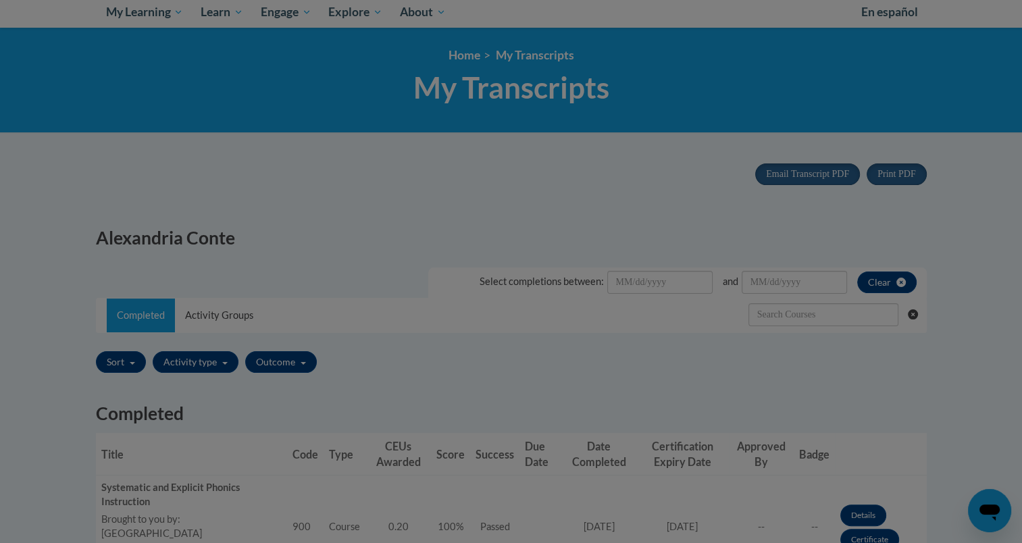
click at [659, 61] on body "This site uses cookies to help improve your learning experience. By continuing …" at bounding box center [511, 397] width 1022 height 1093
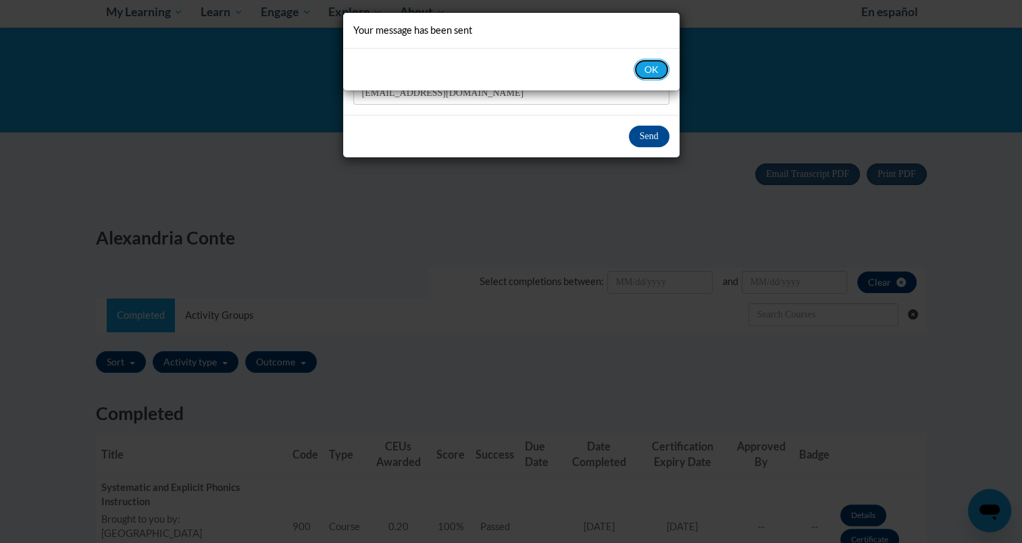
click at [659, 61] on button "OK" at bounding box center [651, 70] width 36 height 22
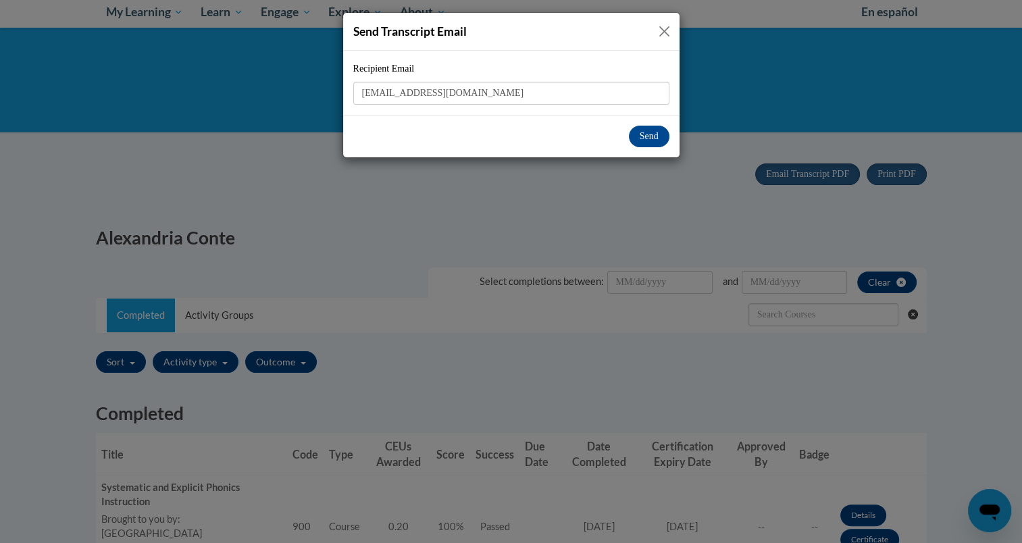
click at [658, 30] on button "Close" at bounding box center [664, 31] width 17 height 17
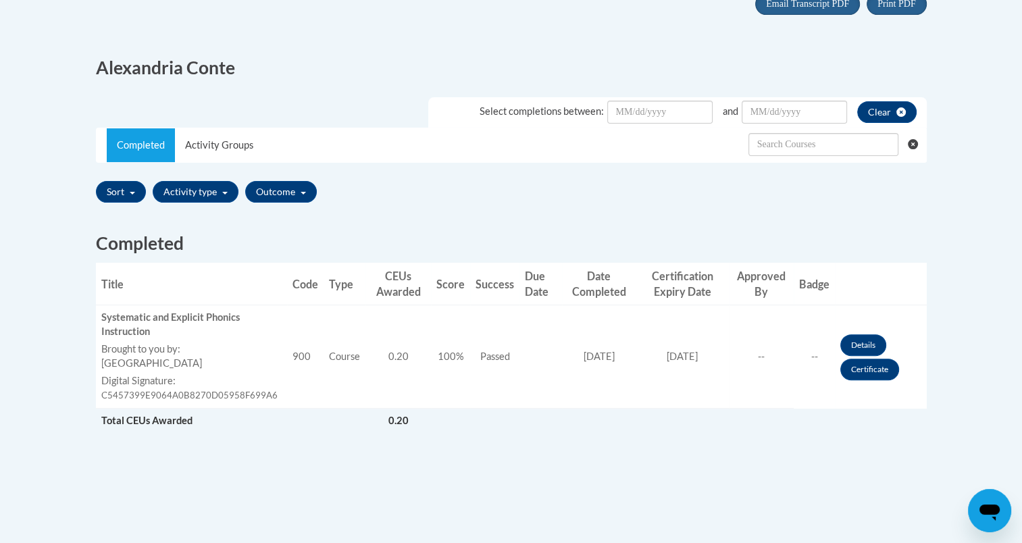
scroll to position [319, 0]
click at [871, 375] on link "Certificate" at bounding box center [869, 370] width 59 height 22
